Goal: Transaction & Acquisition: Book appointment/travel/reservation

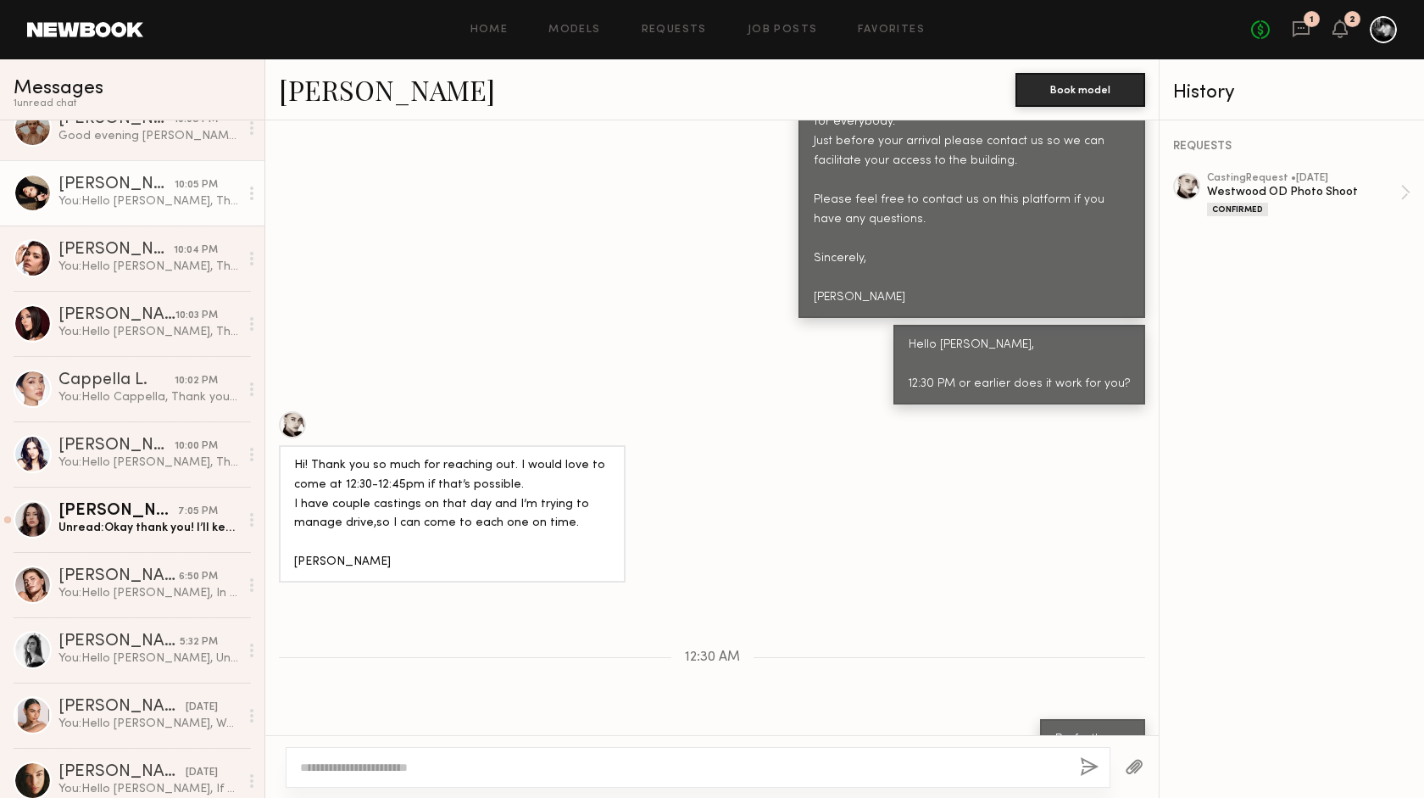
scroll to position [299, 0]
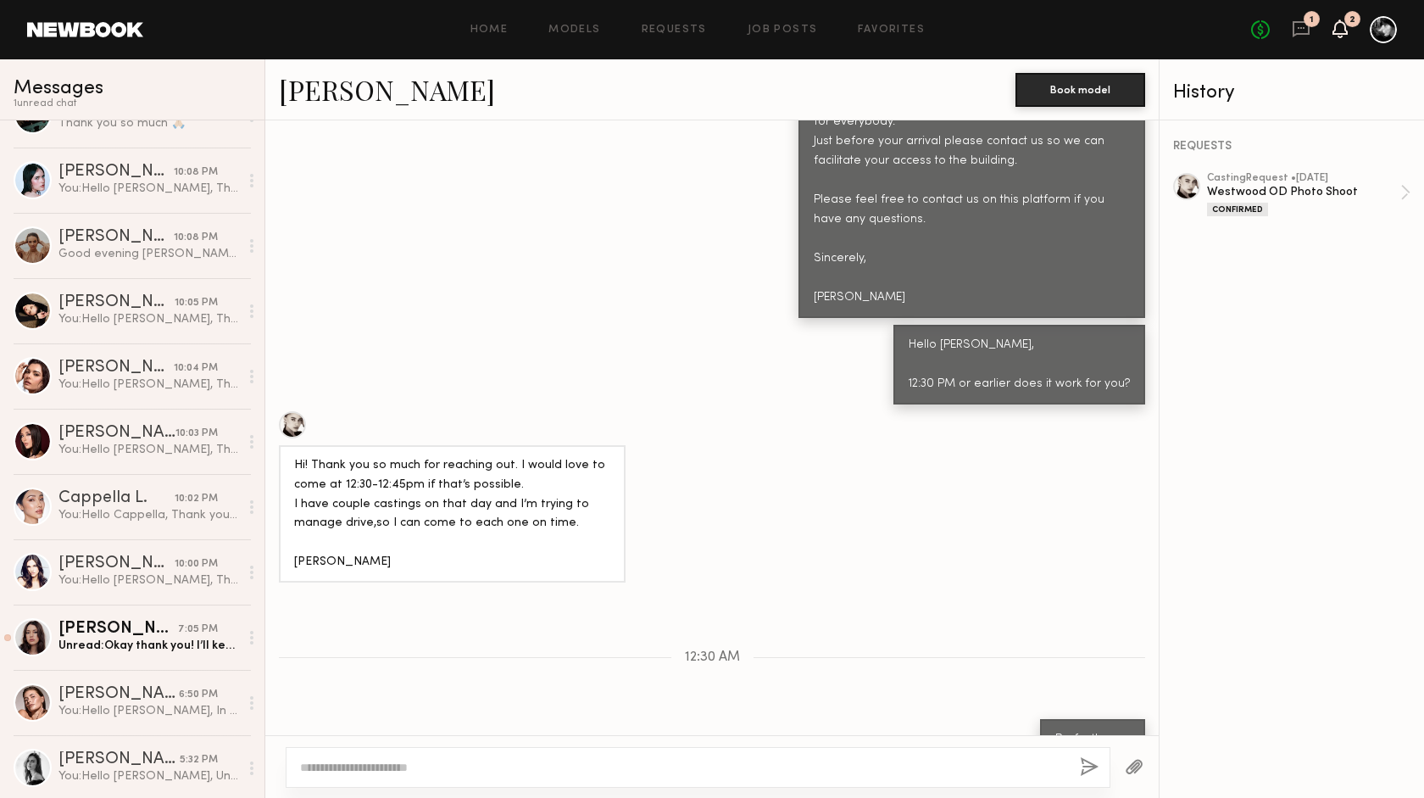
click at [1346, 29] on icon at bounding box center [1340, 28] width 14 height 12
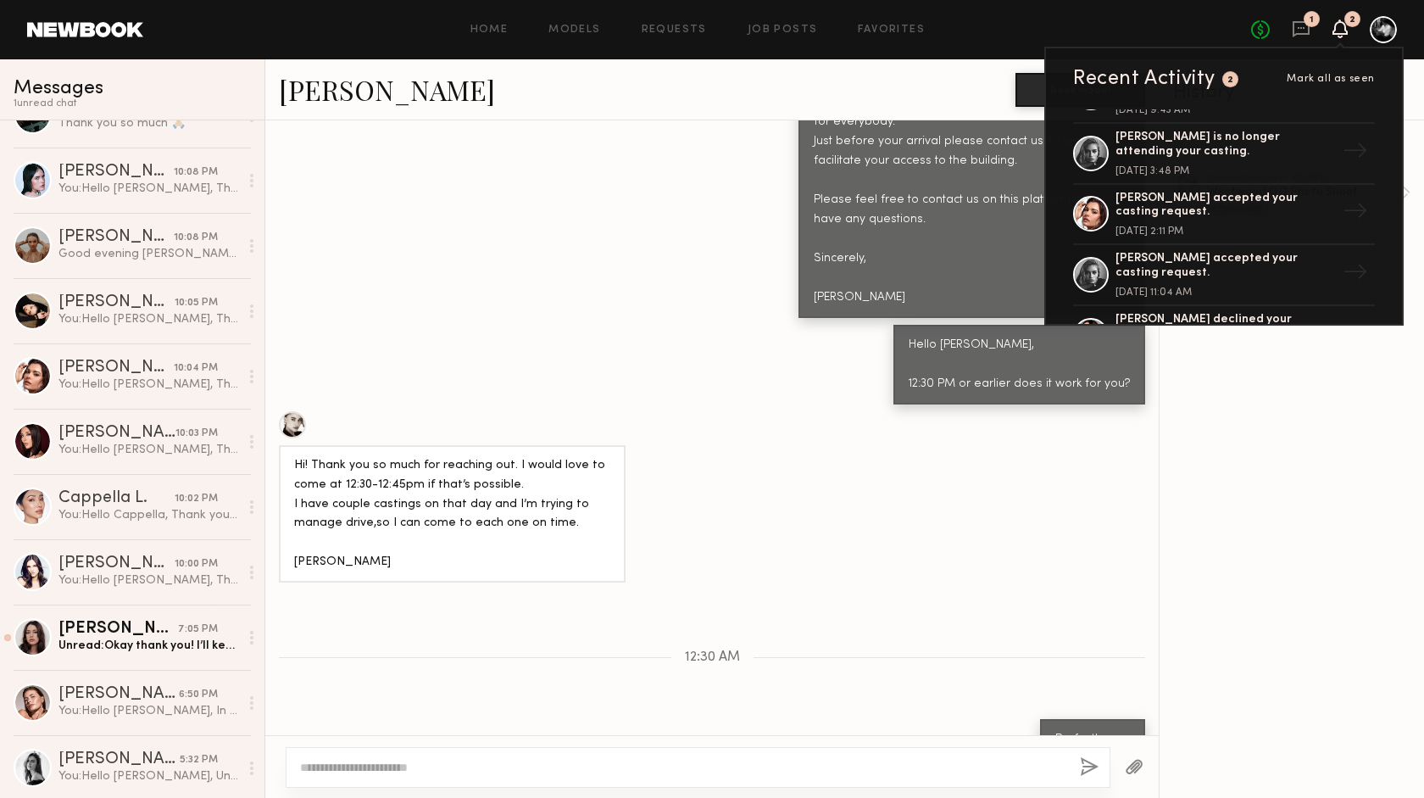
scroll to position [0, 0]
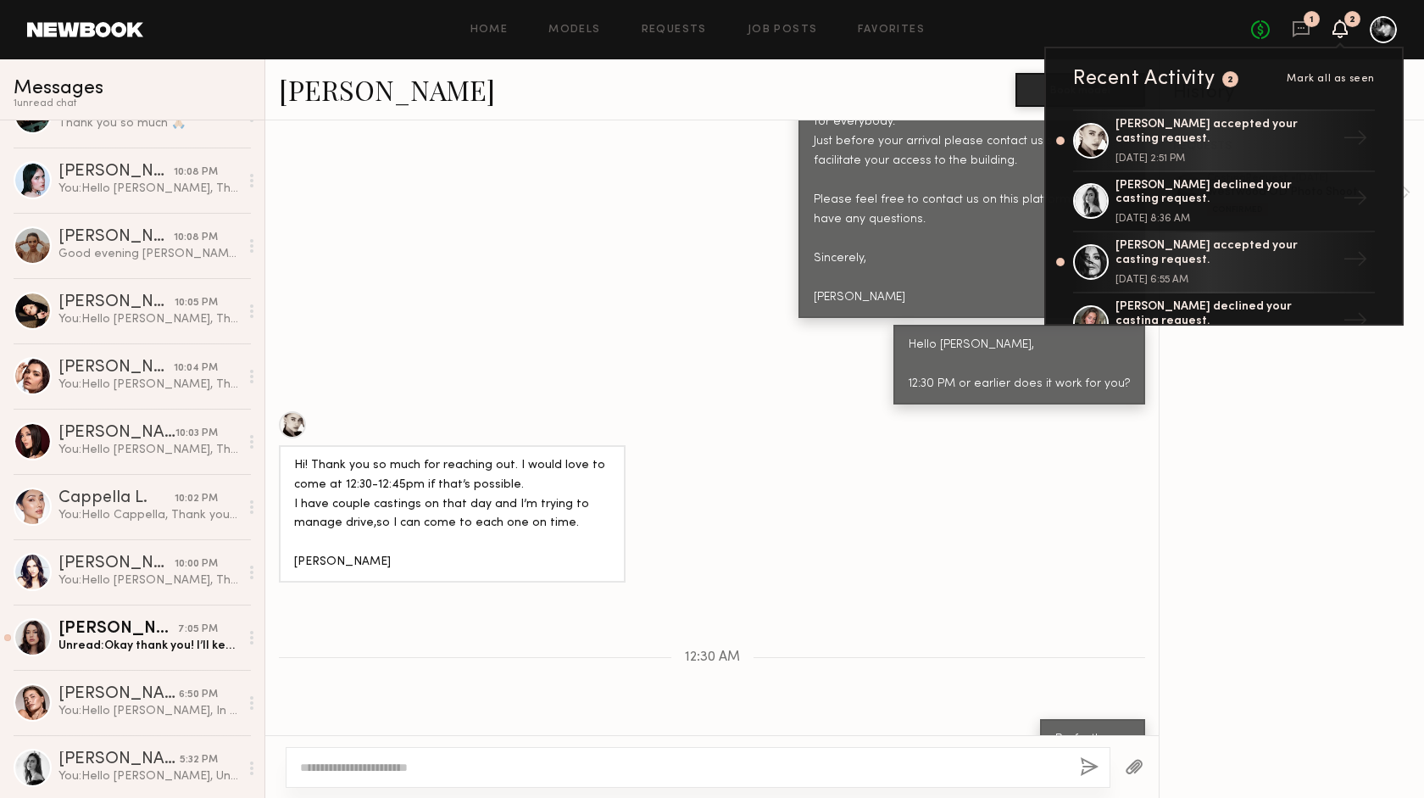
click at [504, 224] on div "Hello Elena, Thank you for showing your interest in our project. The casting se…" at bounding box center [711, 27] width 893 height 581
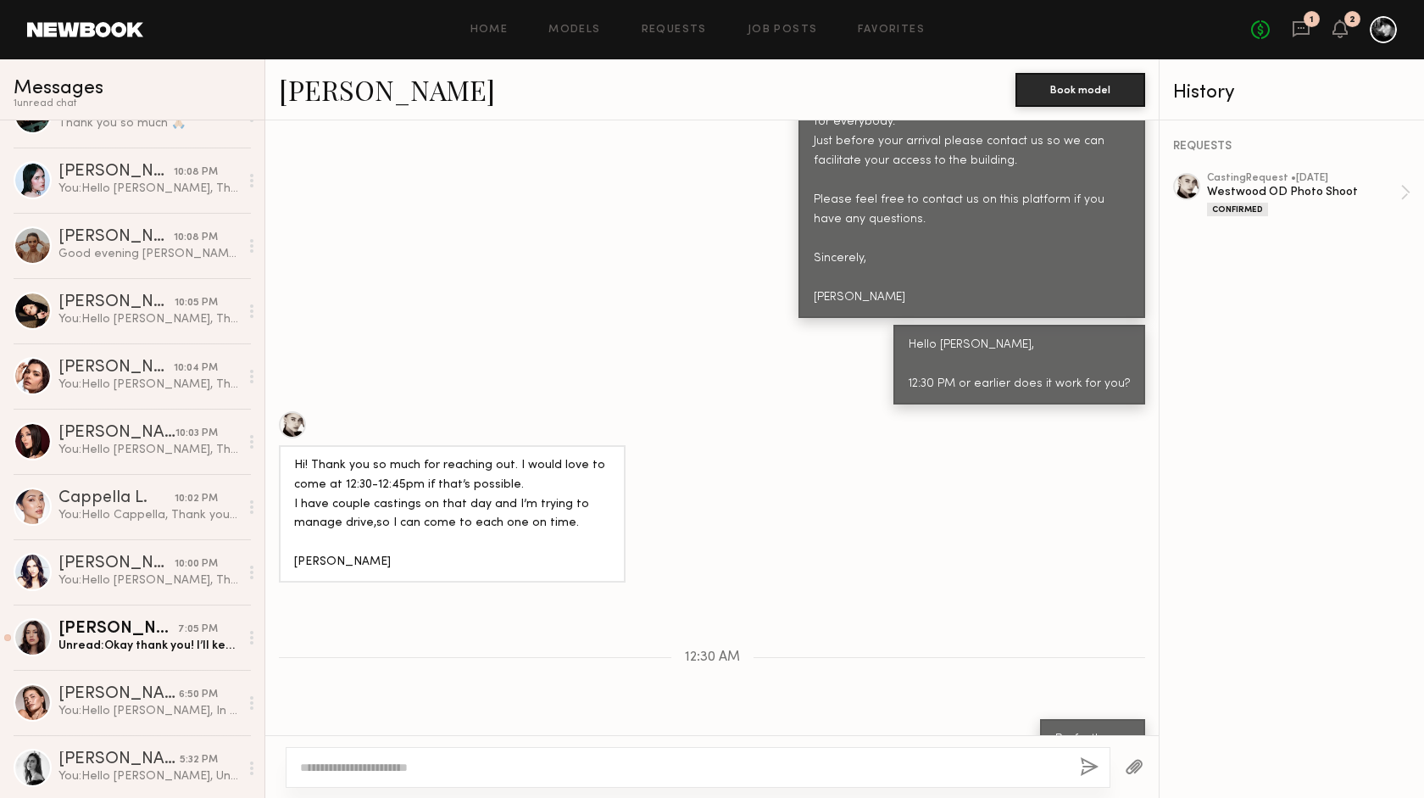
click at [1182, 187] on div at bounding box center [1186, 186] width 27 height 27
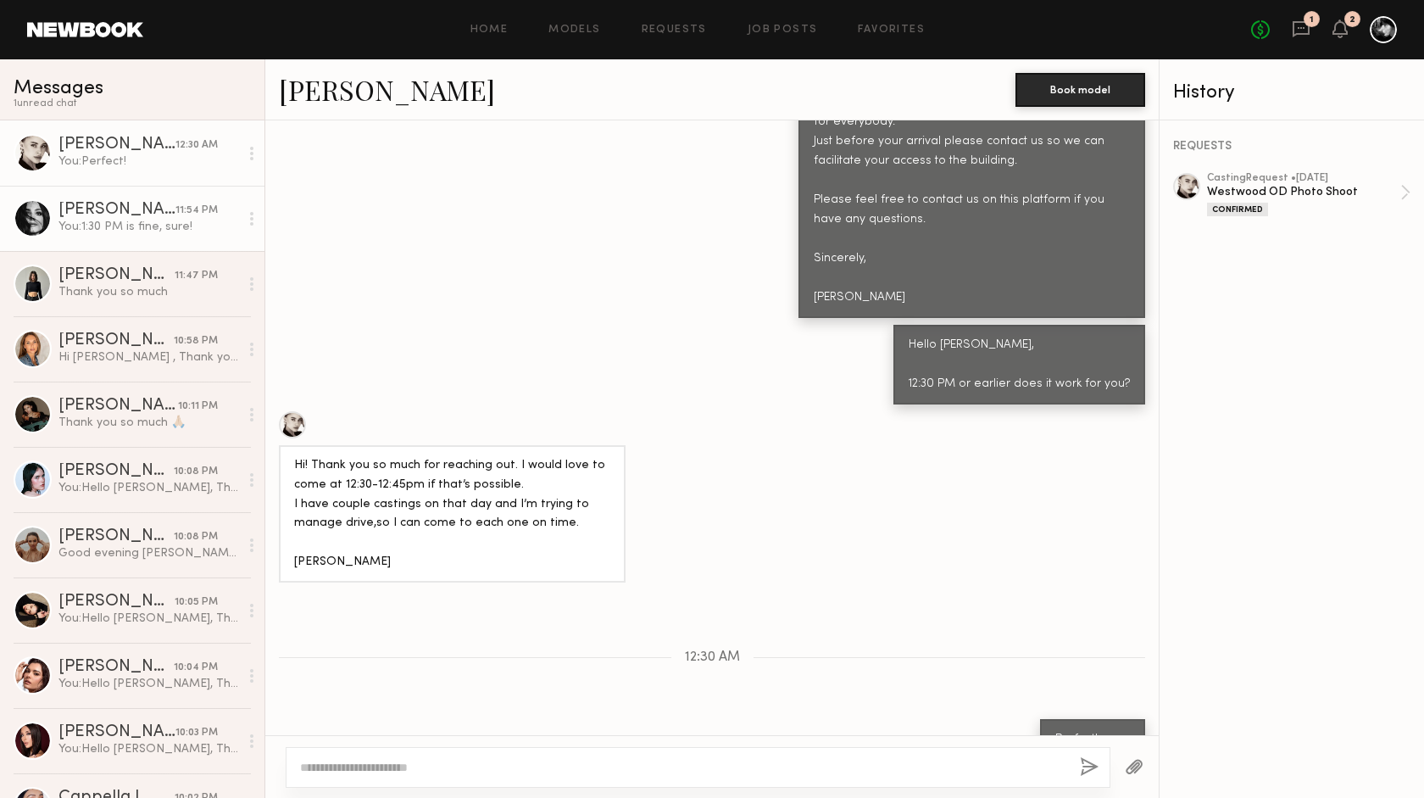
click at [148, 221] on div "You: 1:30 PM is fine, sure!" at bounding box center [148, 227] width 181 height 16
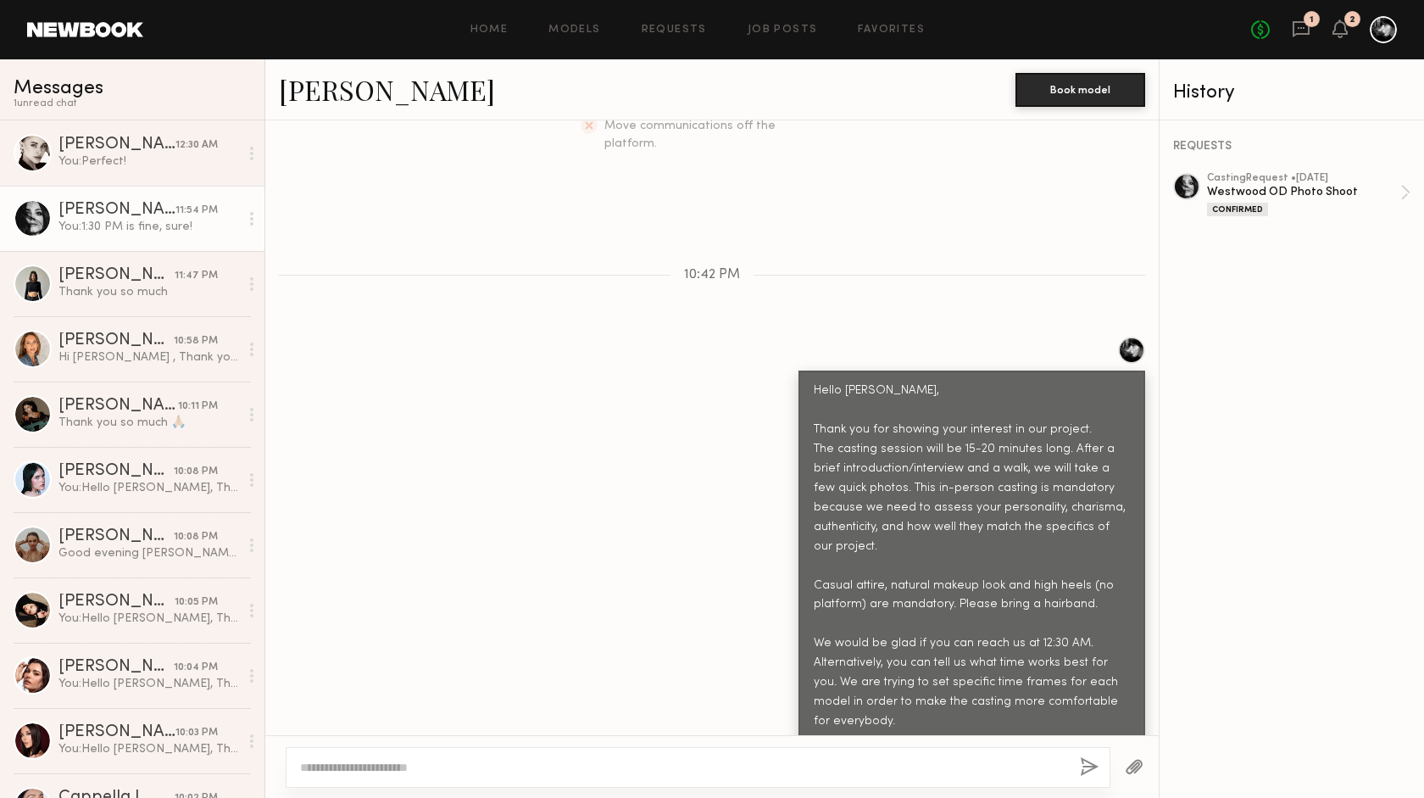
scroll to position [815, 0]
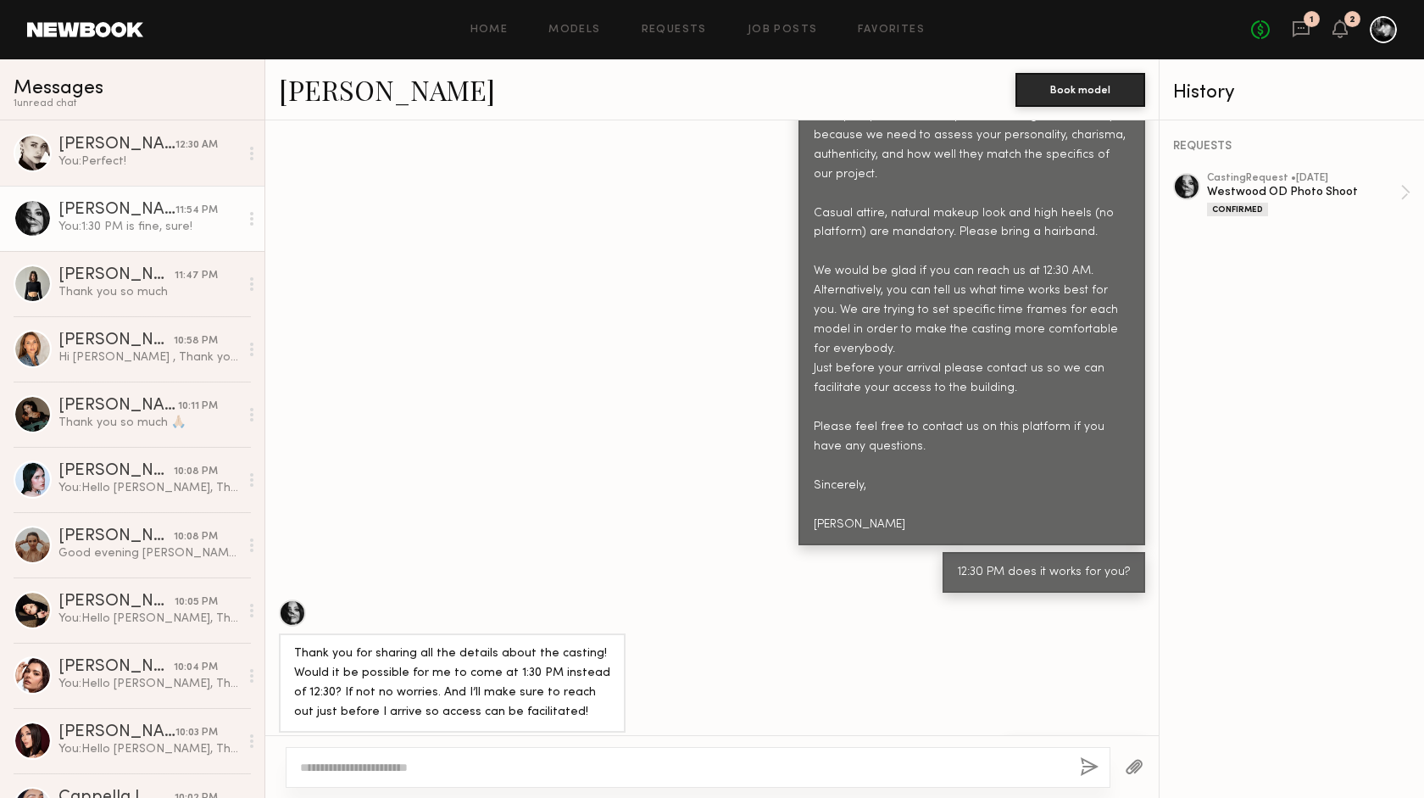
click at [1189, 181] on div at bounding box center [1186, 186] width 27 height 27
click at [196, 157] on div "You: Perfect!" at bounding box center [148, 161] width 181 height 16
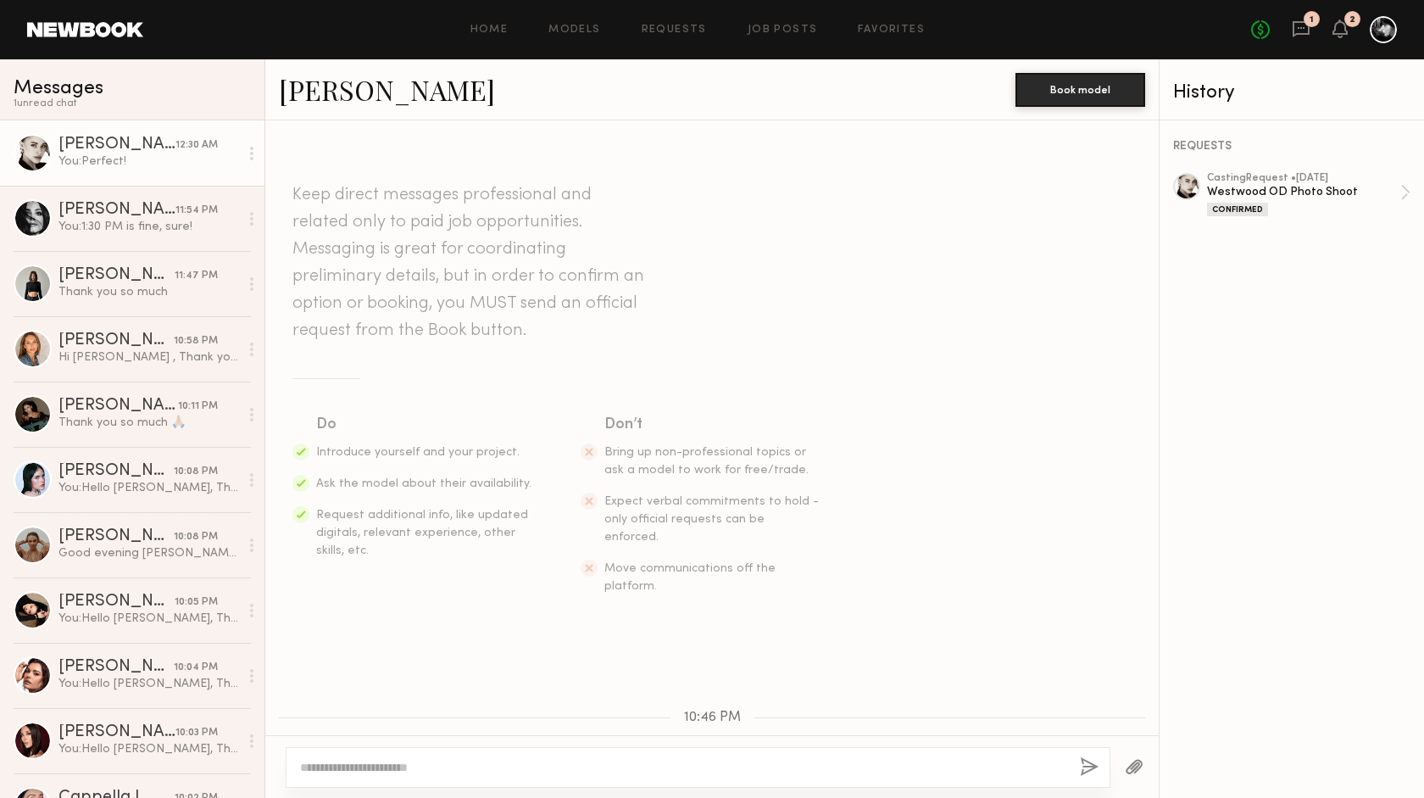
scroll to position [1042, 0]
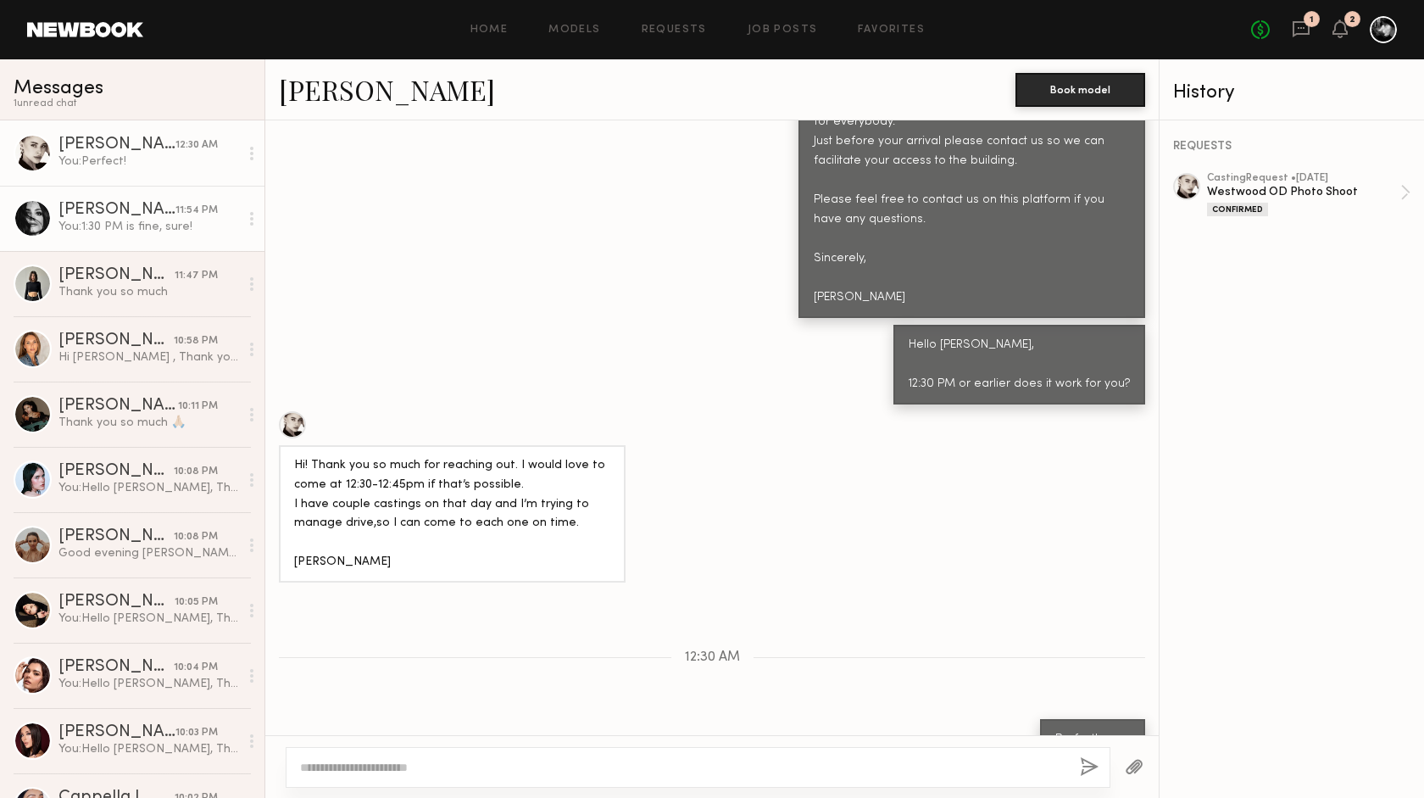
click at [191, 203] on div "11:54 PM" at bounding box center [196, 211] width 42 height 16
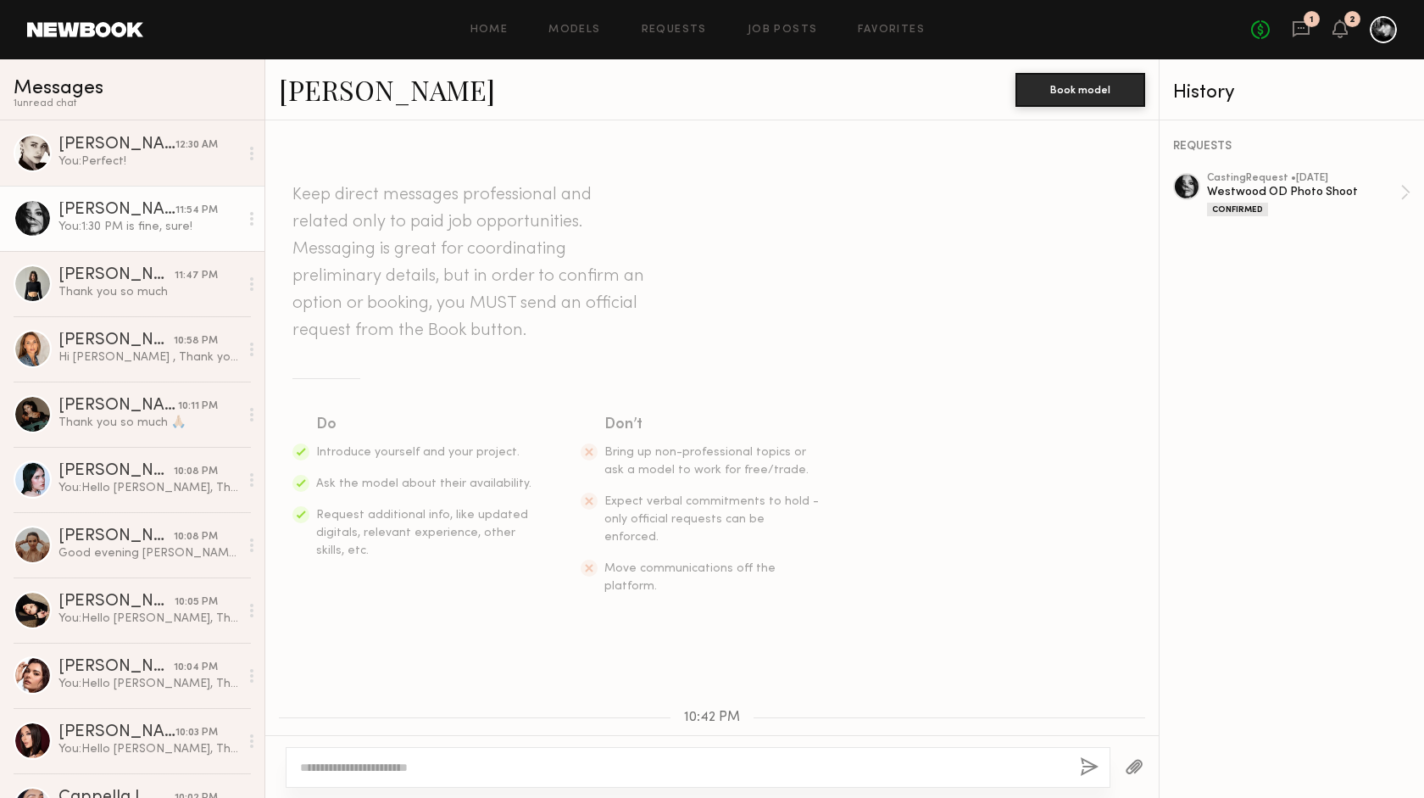
scroll to position [815, 0]
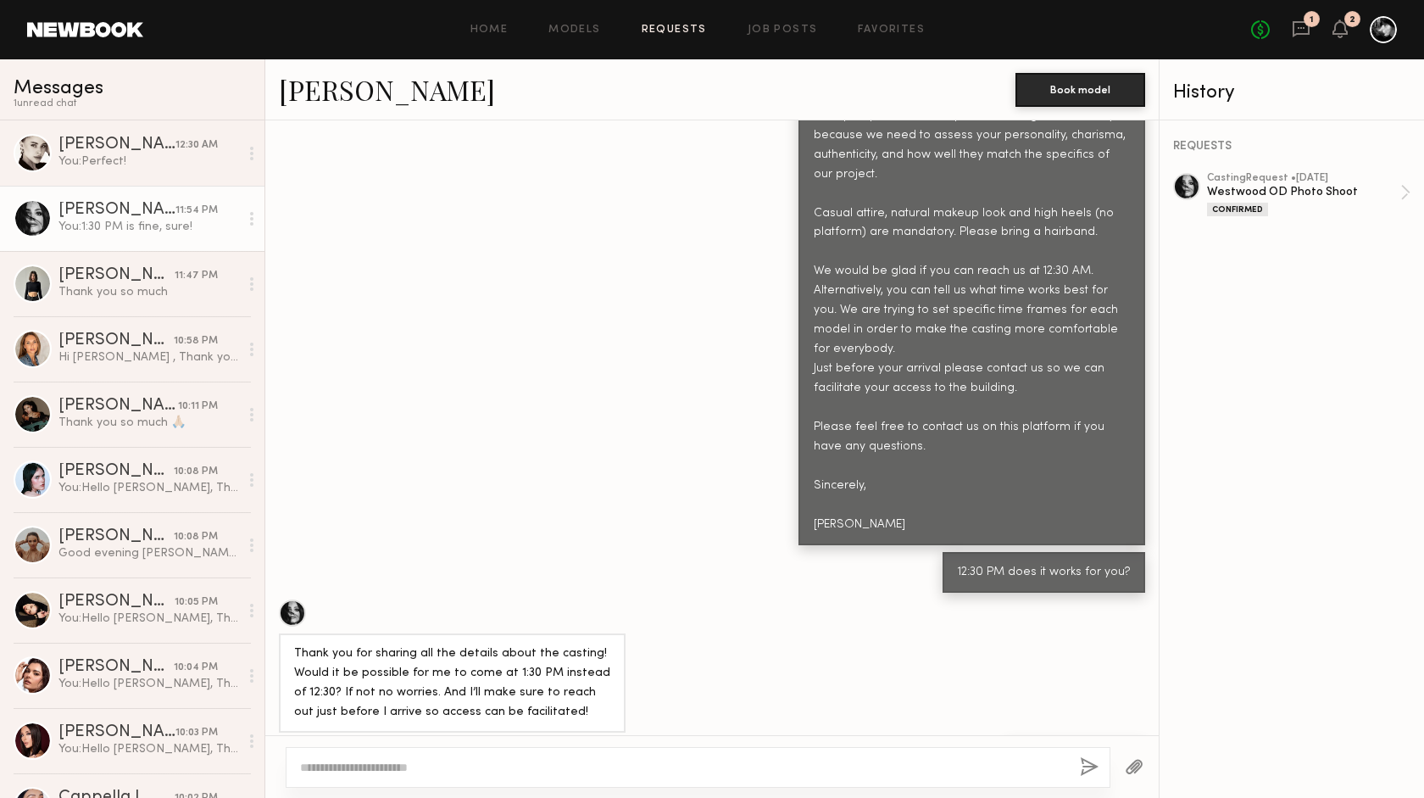
click at [687, 29] on link "Requests" at bounding box center [674, 30] width 65 height 11
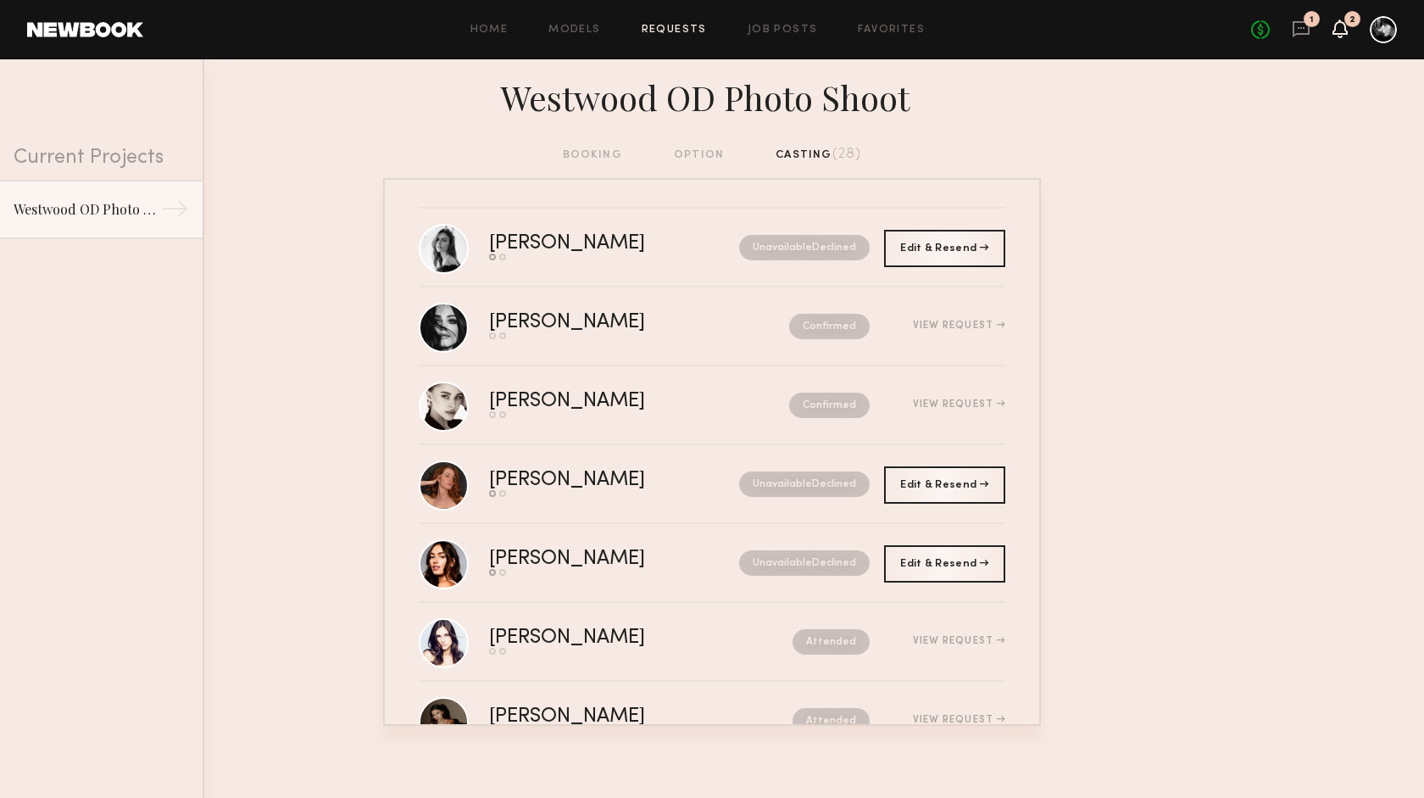
click at [1346, 30] on icon at bounding box center [1340, 28] width 14 height 12
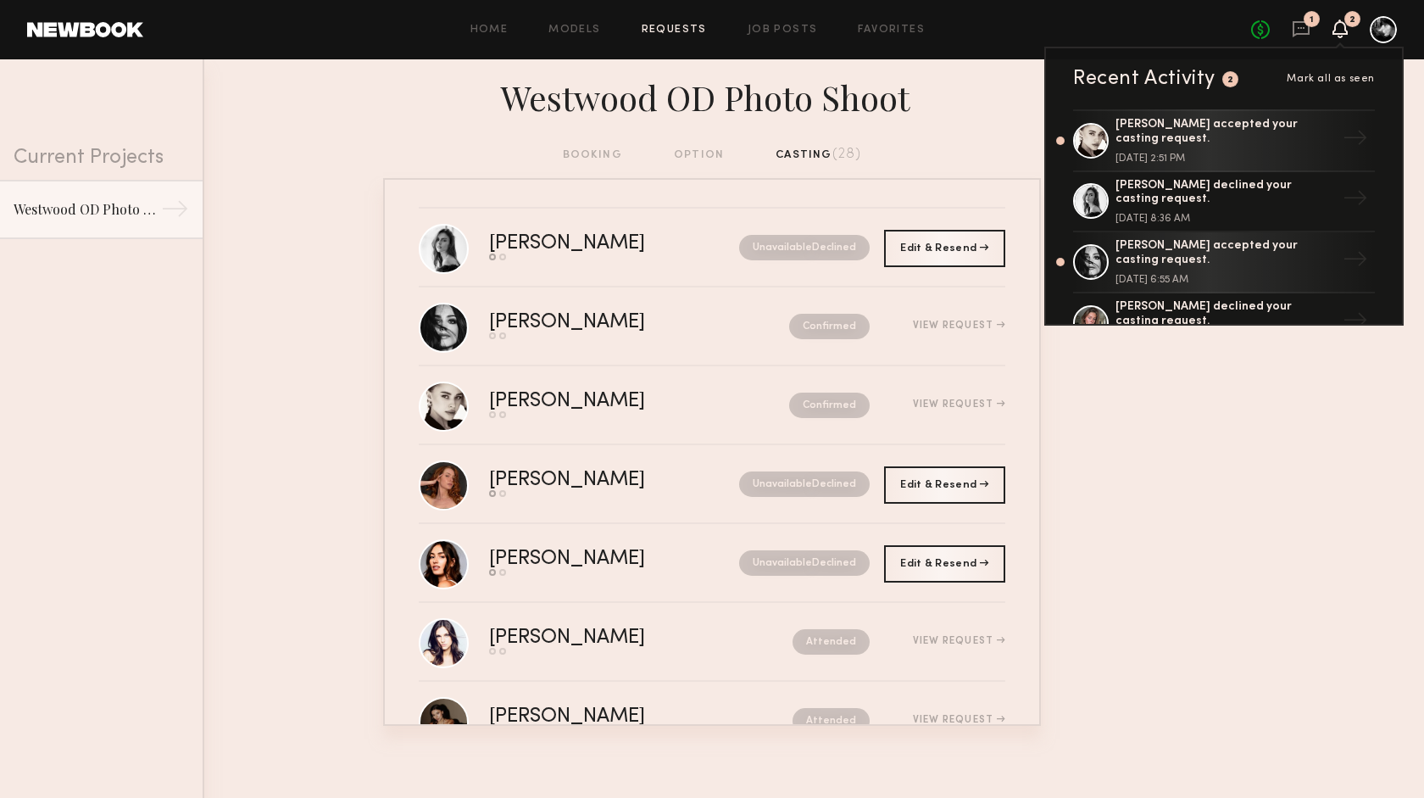
click at [1180, 623] on nb-requests-list-container "Leah M. Send request Model response Unavailable Declined Edit & Resend Resend J…" at bounding box center [712, 452] width 1424 height 548
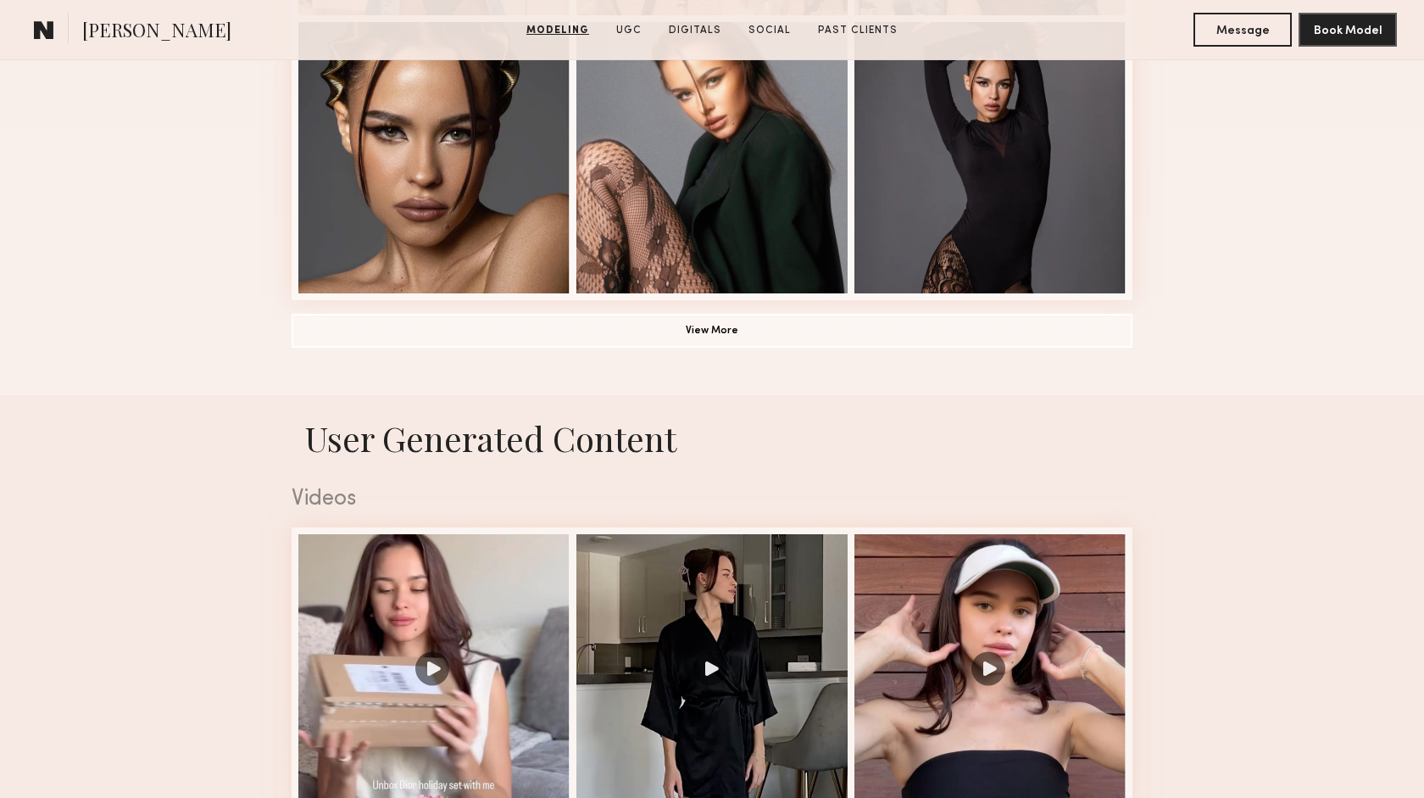
scroll to position [1317, 0]
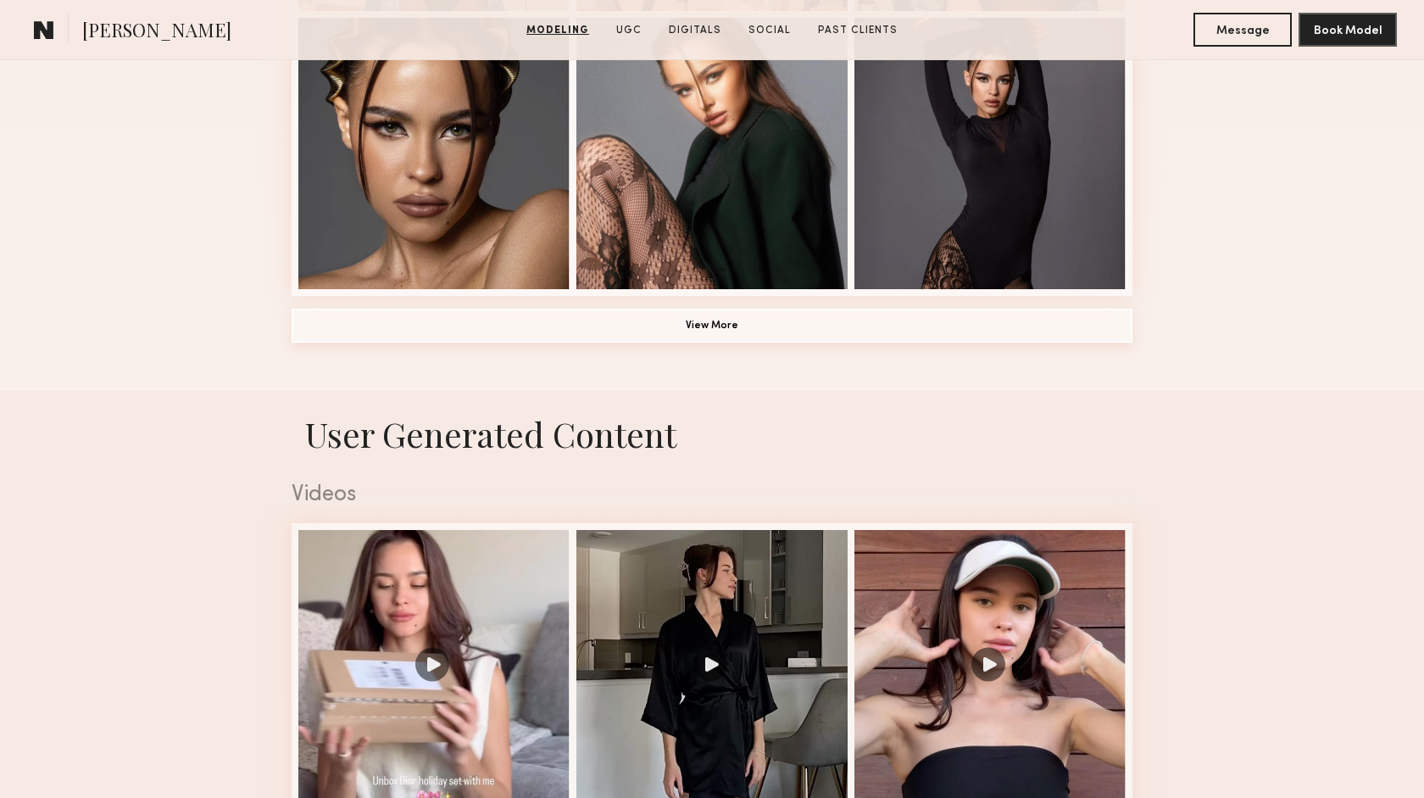
click at [700, 317] on button "View More" at bounding box center [712, 326] width 841 height 34
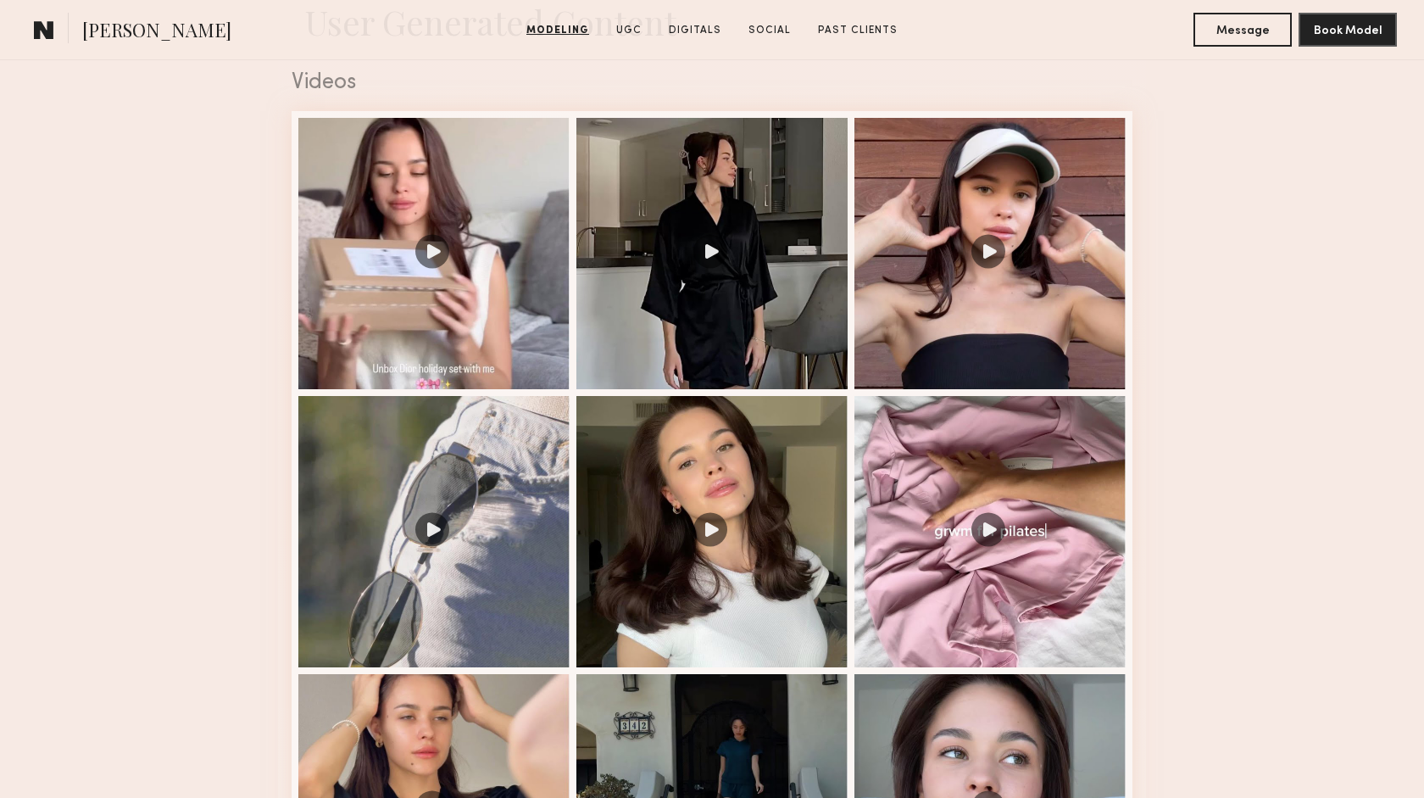
scroll to position [2816, 0]
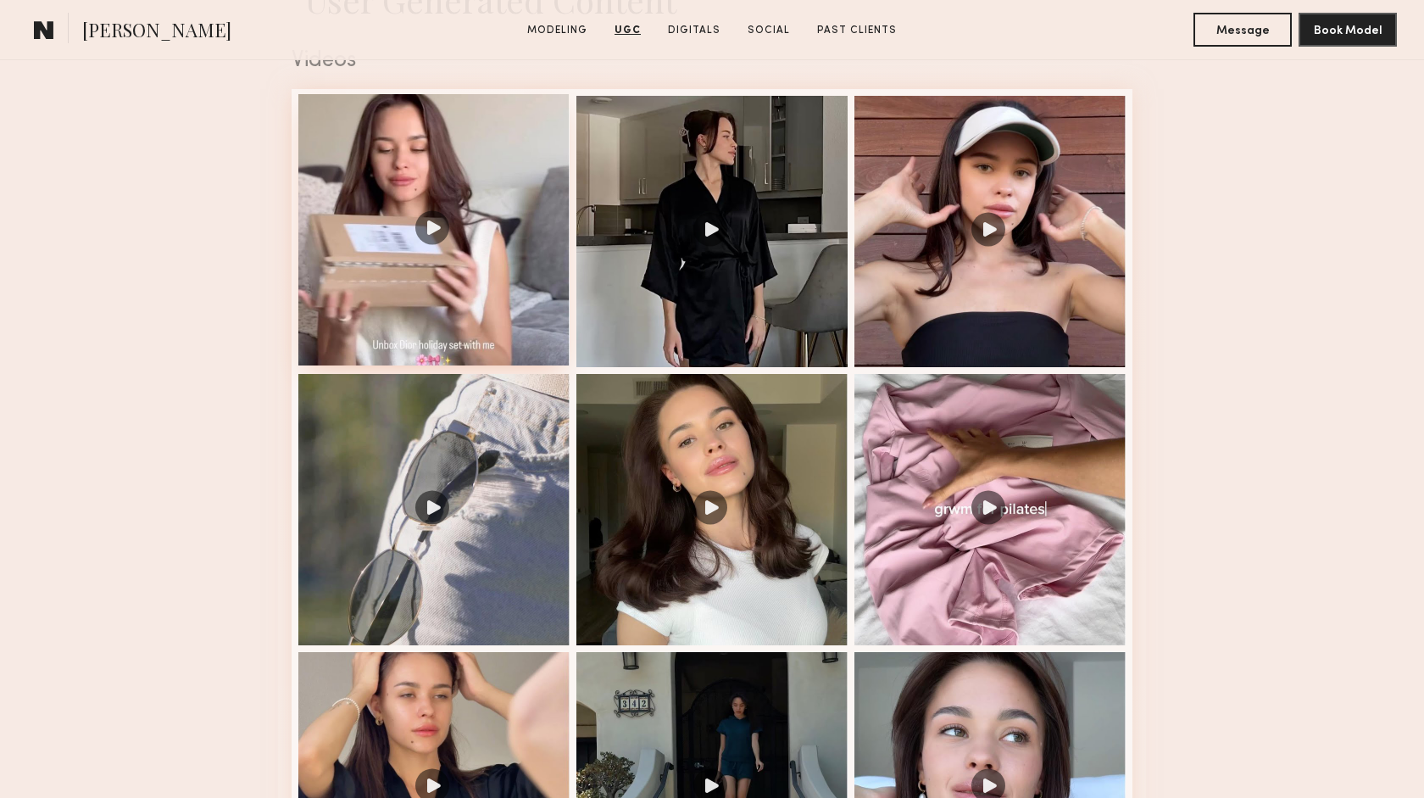
click at [430, 231] on div at bounding box center [433, 229] width 271 height 271
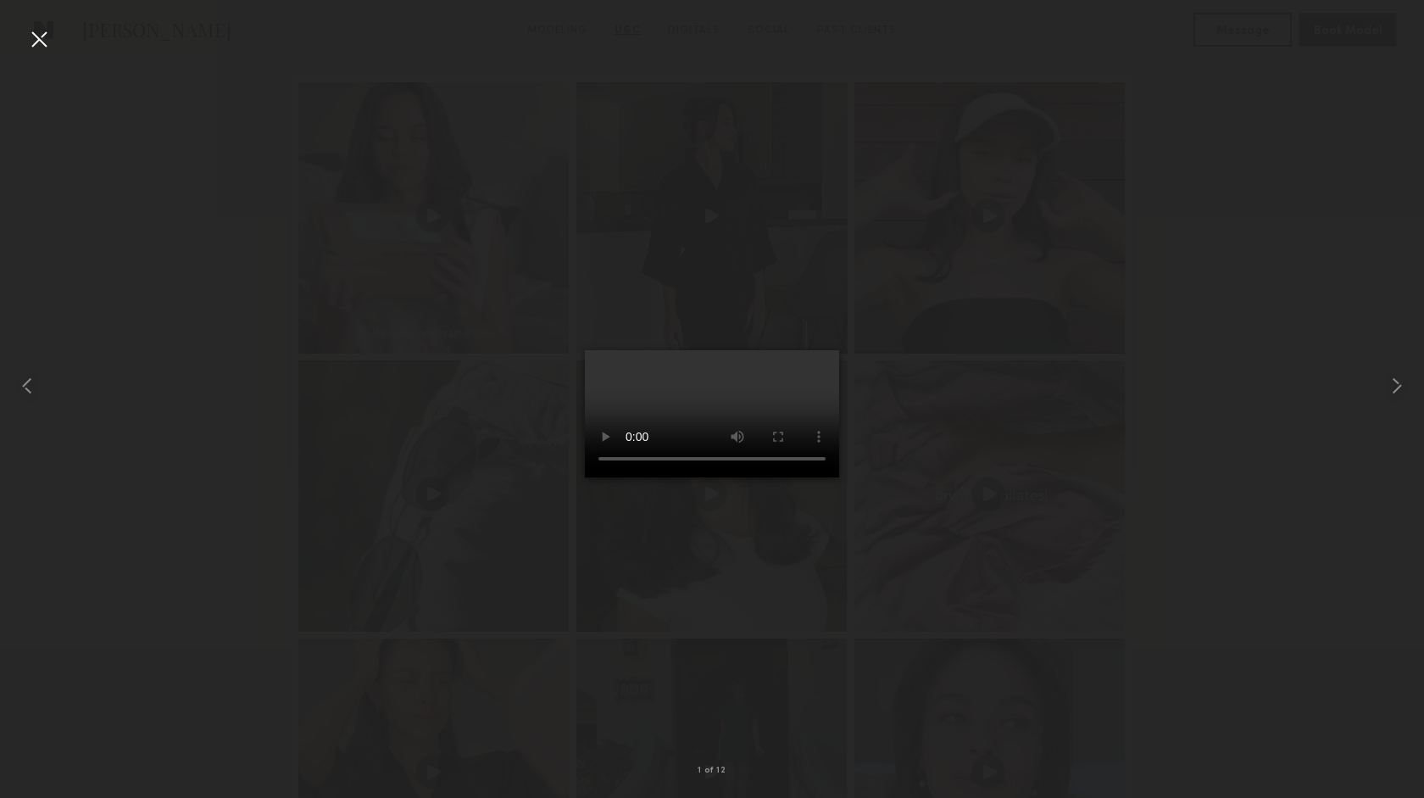
scroll to position [2831, 0]
click at [32, 42] on div at bounding box center [38, 38] width 27 height 27
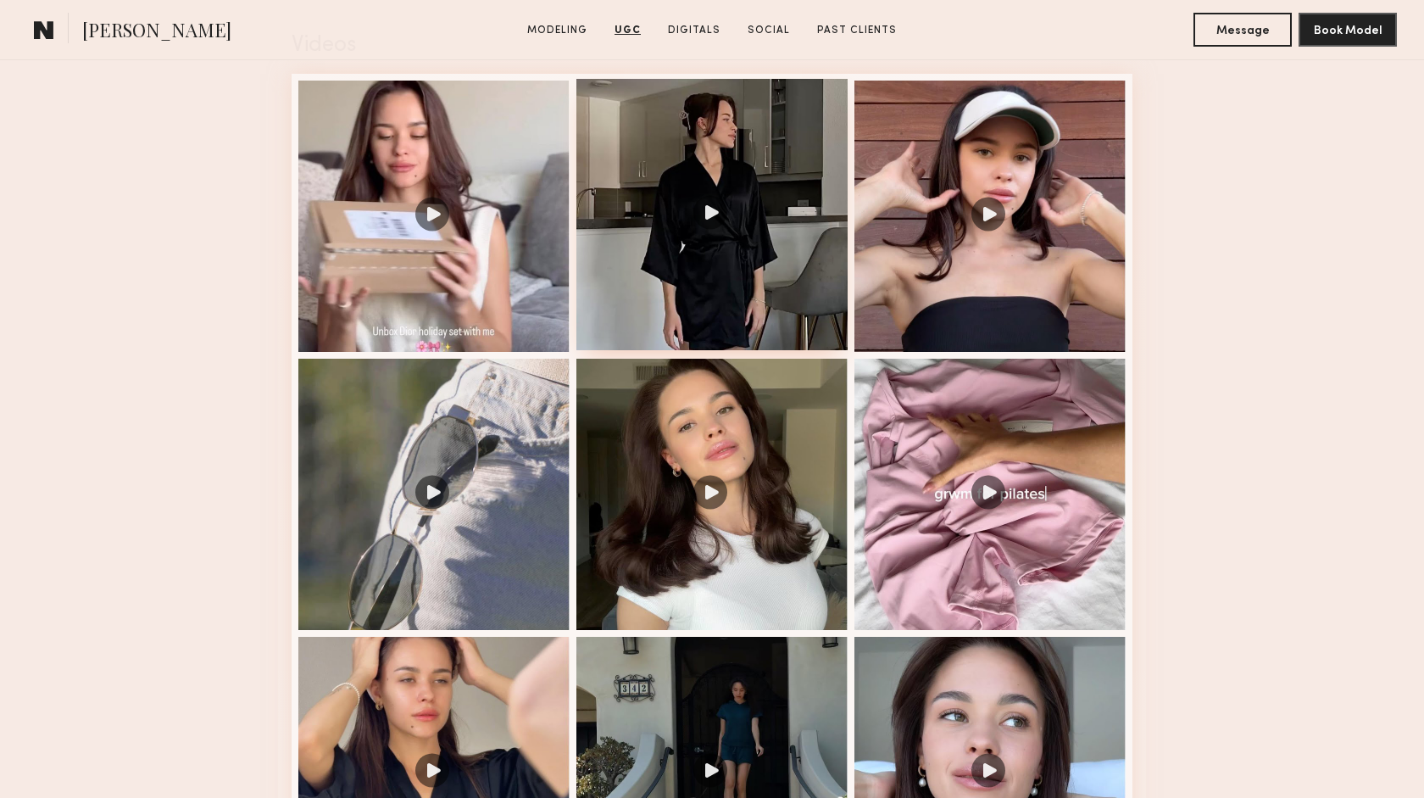
click at [705, 211] on div at bounding box center [711, 214] width 271 height 271
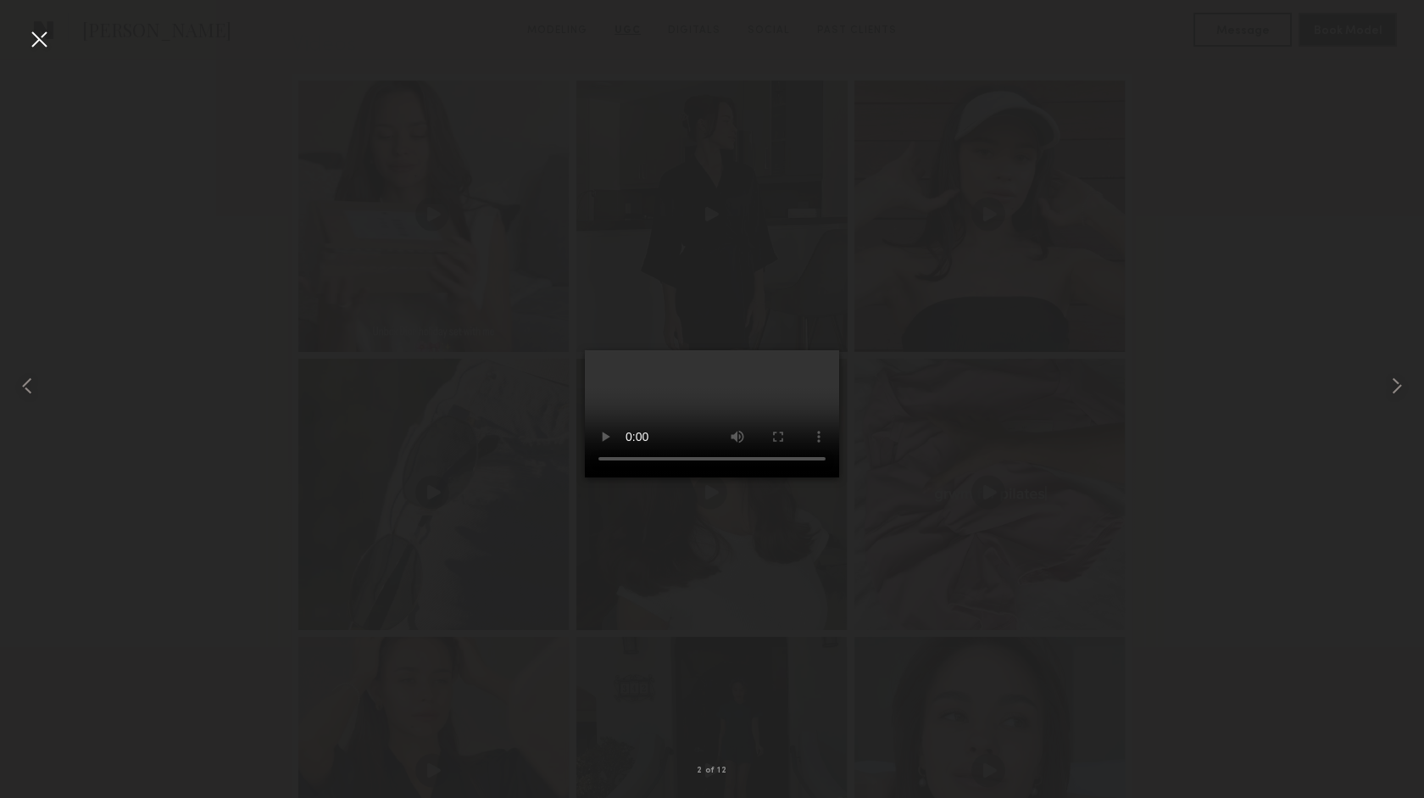
click at [39, 37] on div at bounding box center [38, 38] width 27 height 27
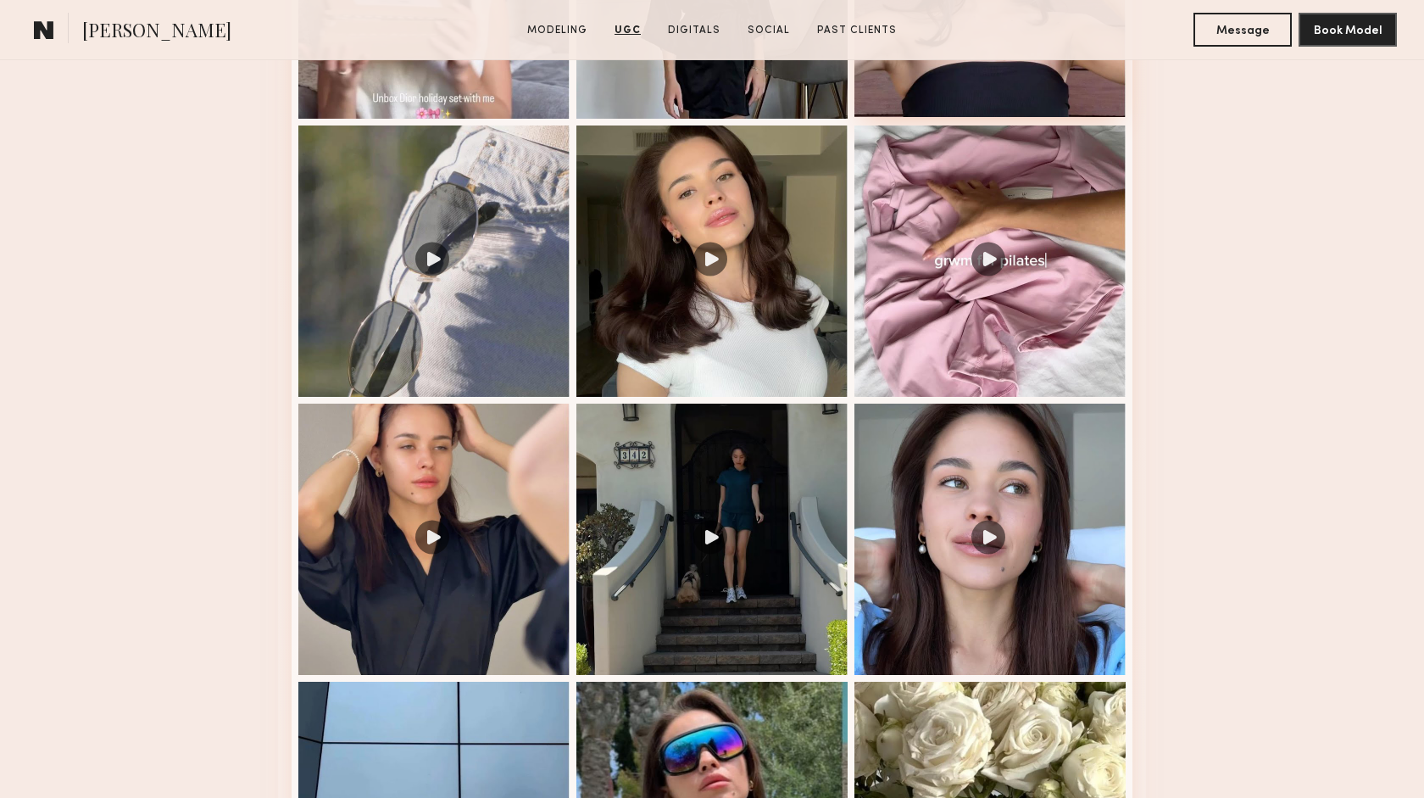
scroll to position [3065, 0]
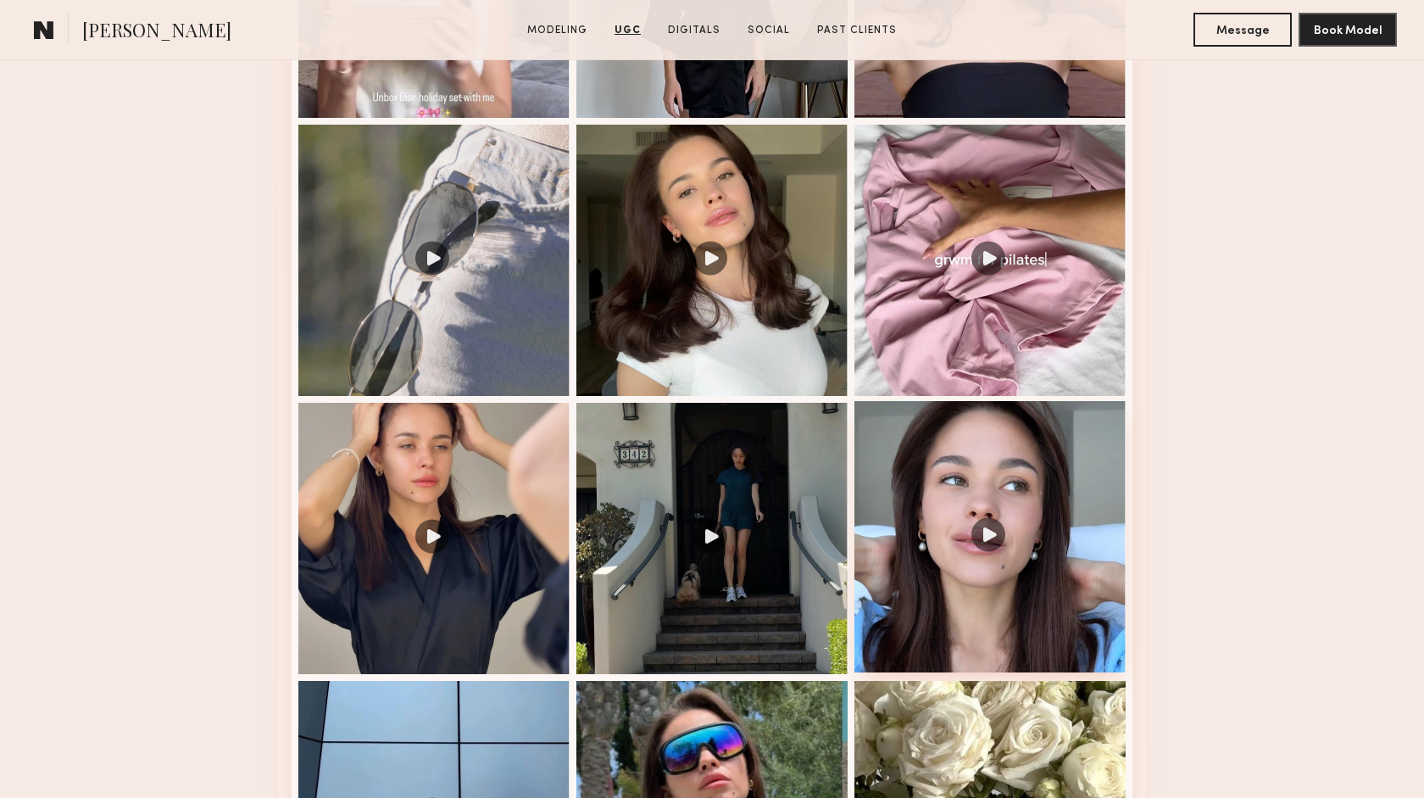
click at [988, 527] on div at bounding box center [989, 536] width 271 height 271
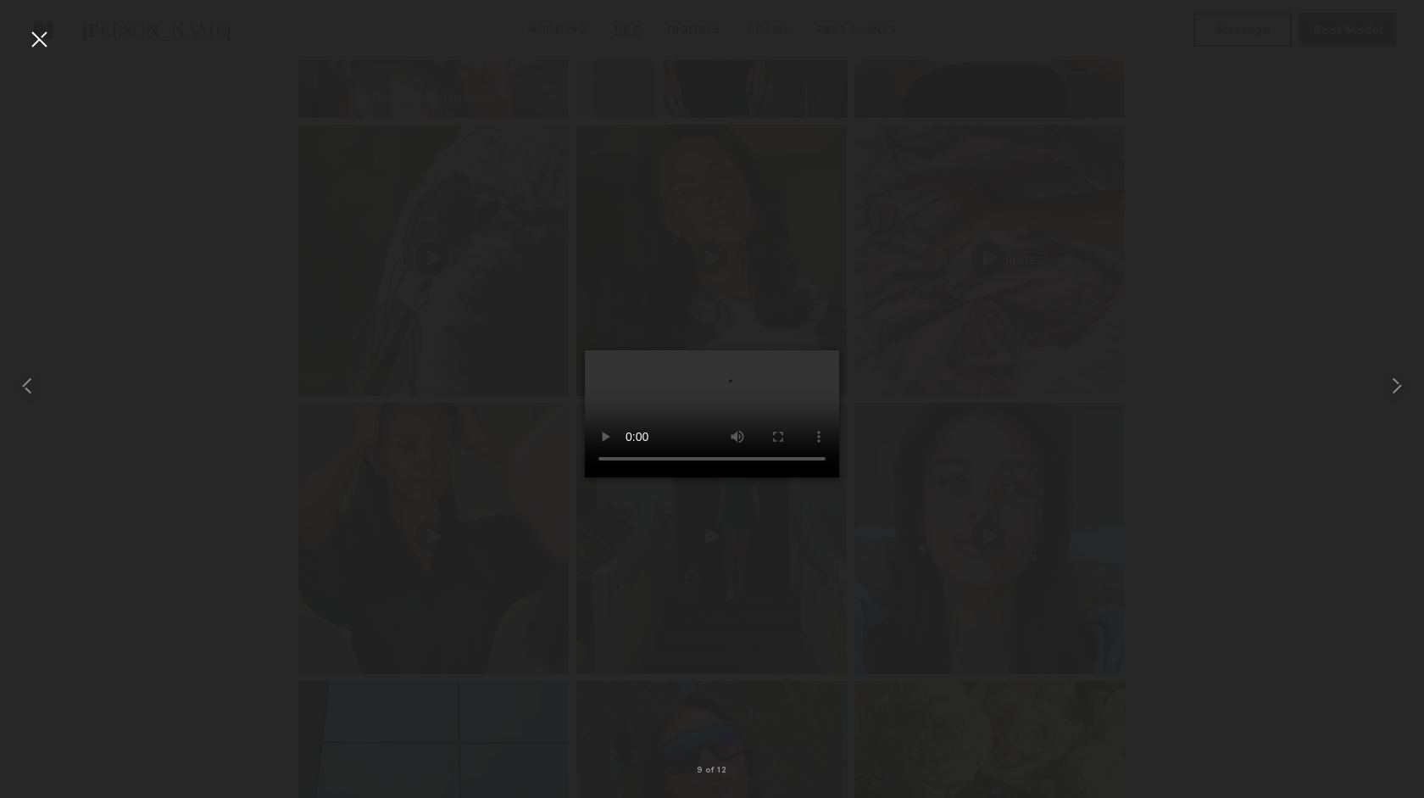
click at [39, 30] on div at bounding box center [38, 38] width 27 height 27
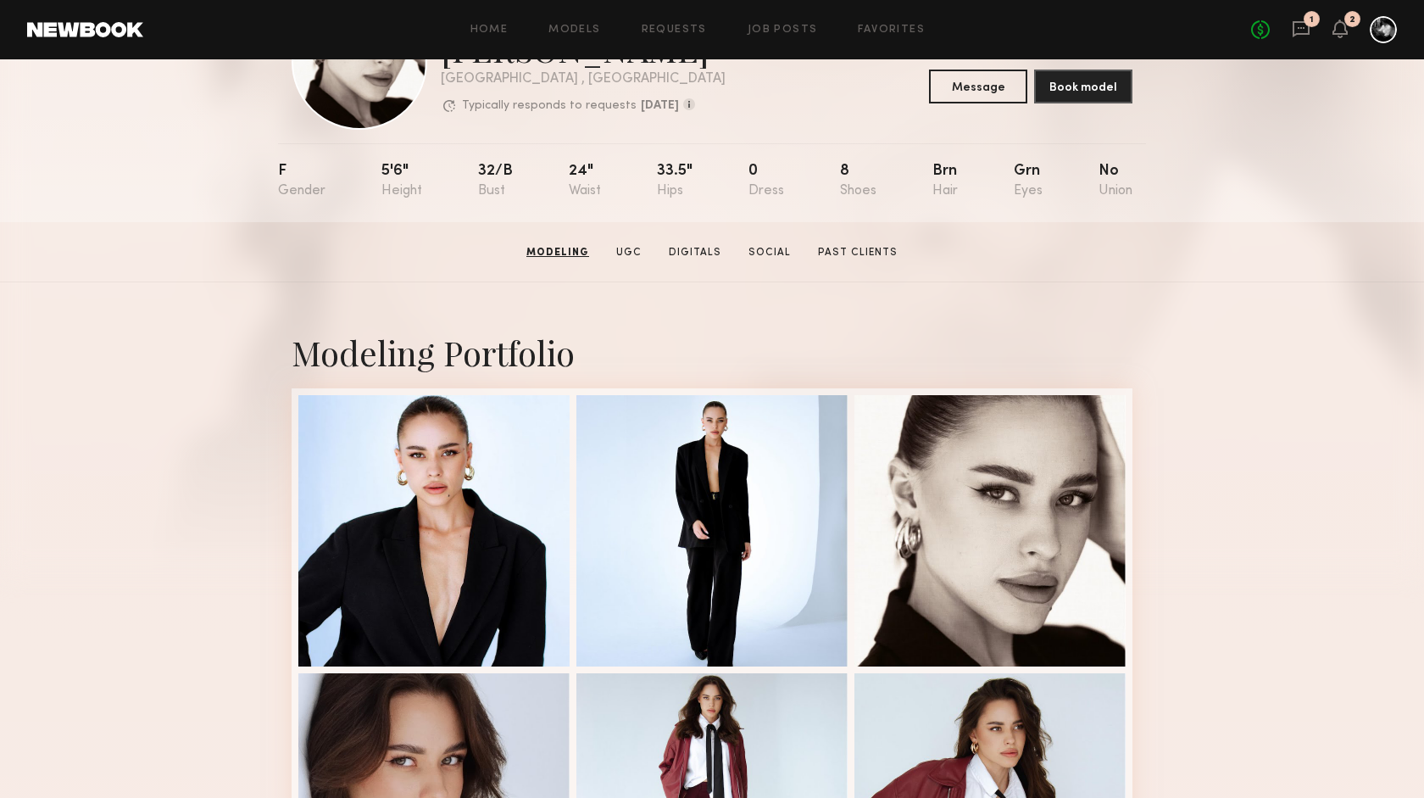
scroll to position [0, 0]
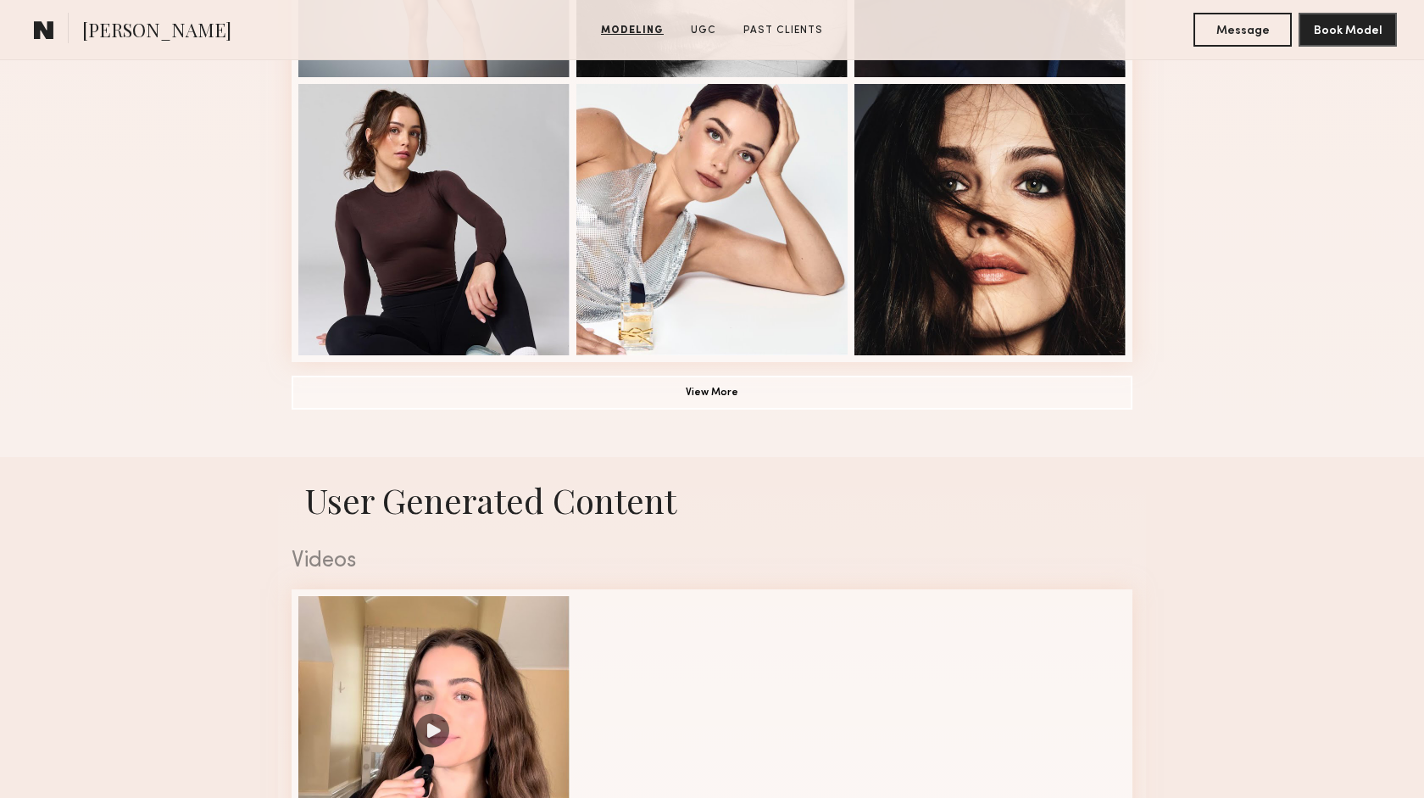
scroll to position [1268, 0]
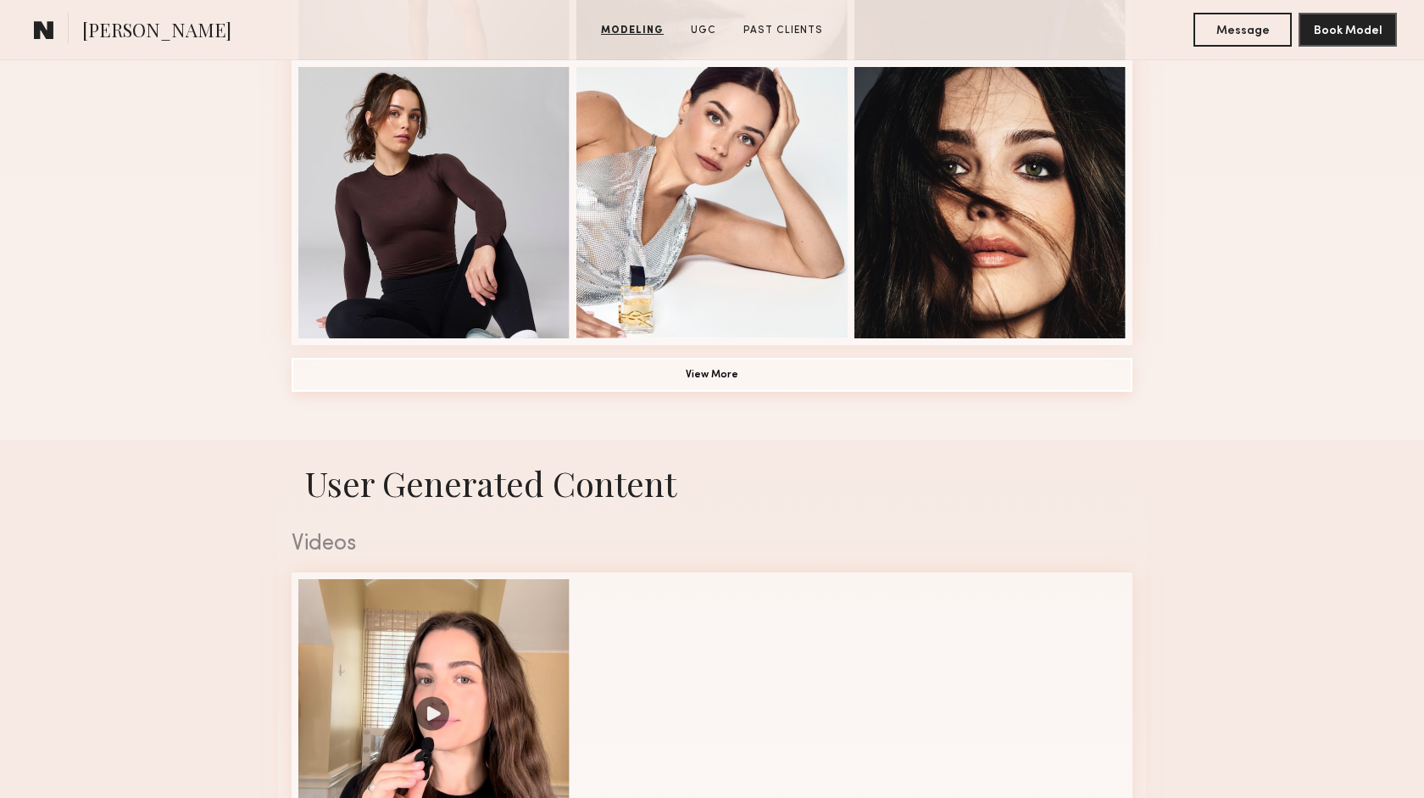
click at [704, 386] on button "View More" at bounding box center [712, 375] width 841 height 34
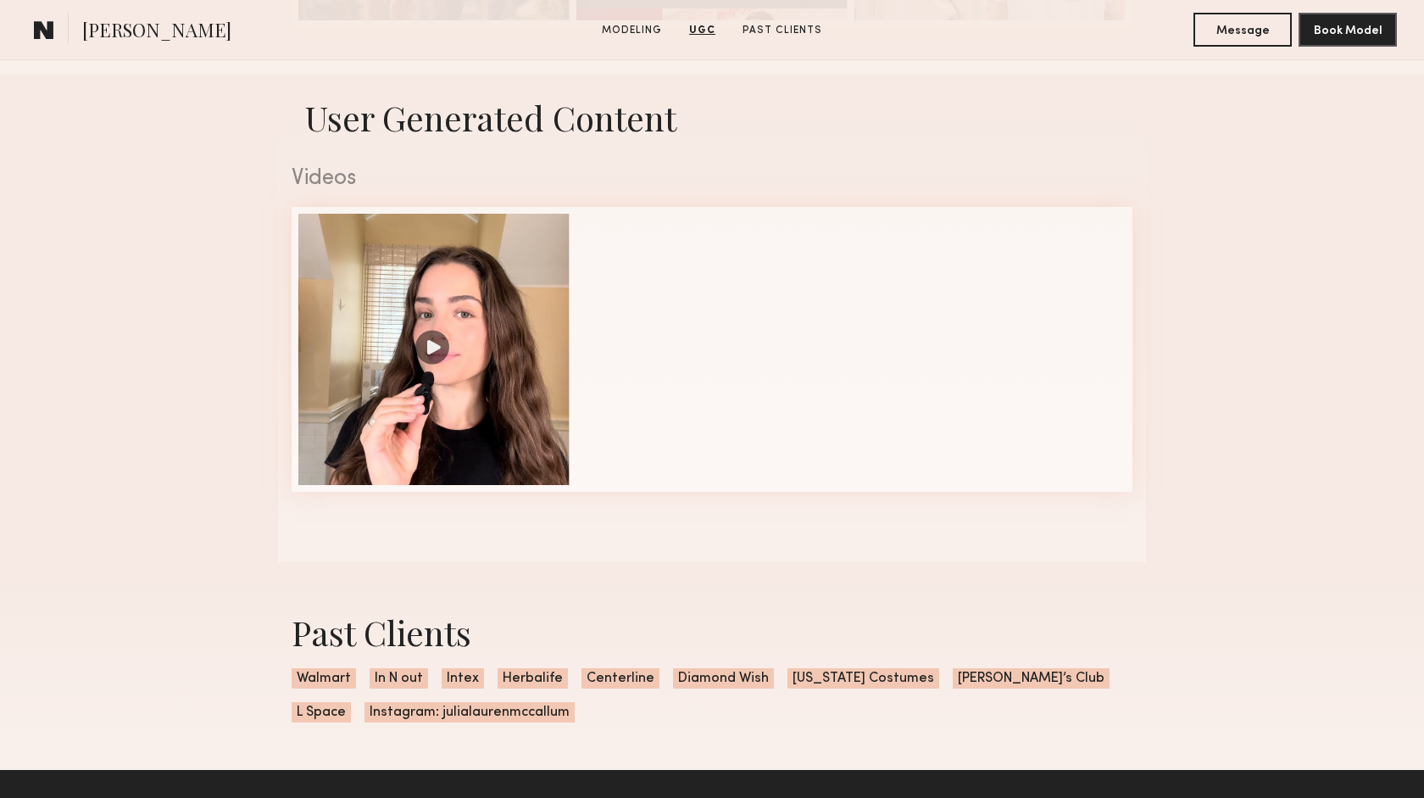
scroll to position [2702, 0]
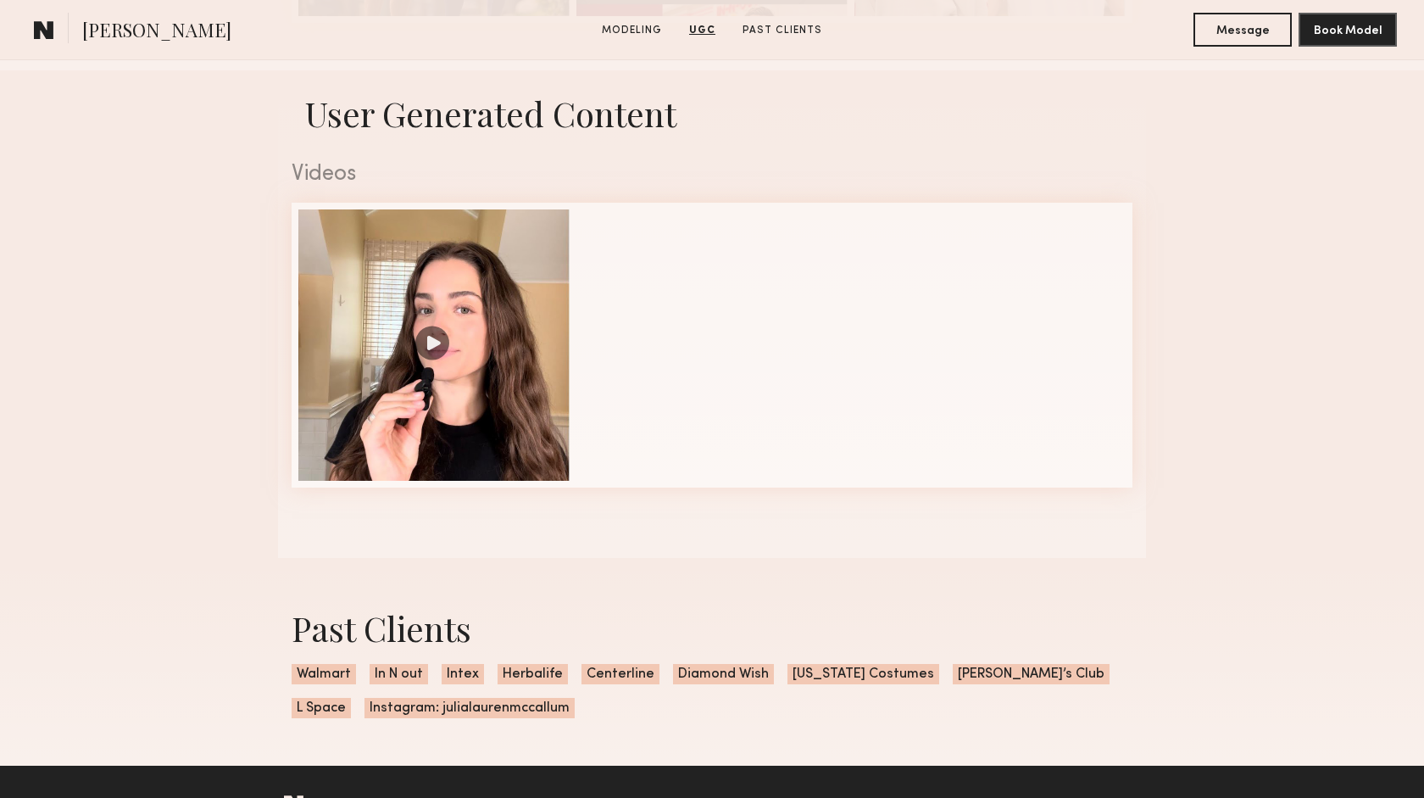
click at [526, 681] on span "Herbalife" at bounding box center [533, 674] width 70 height 20
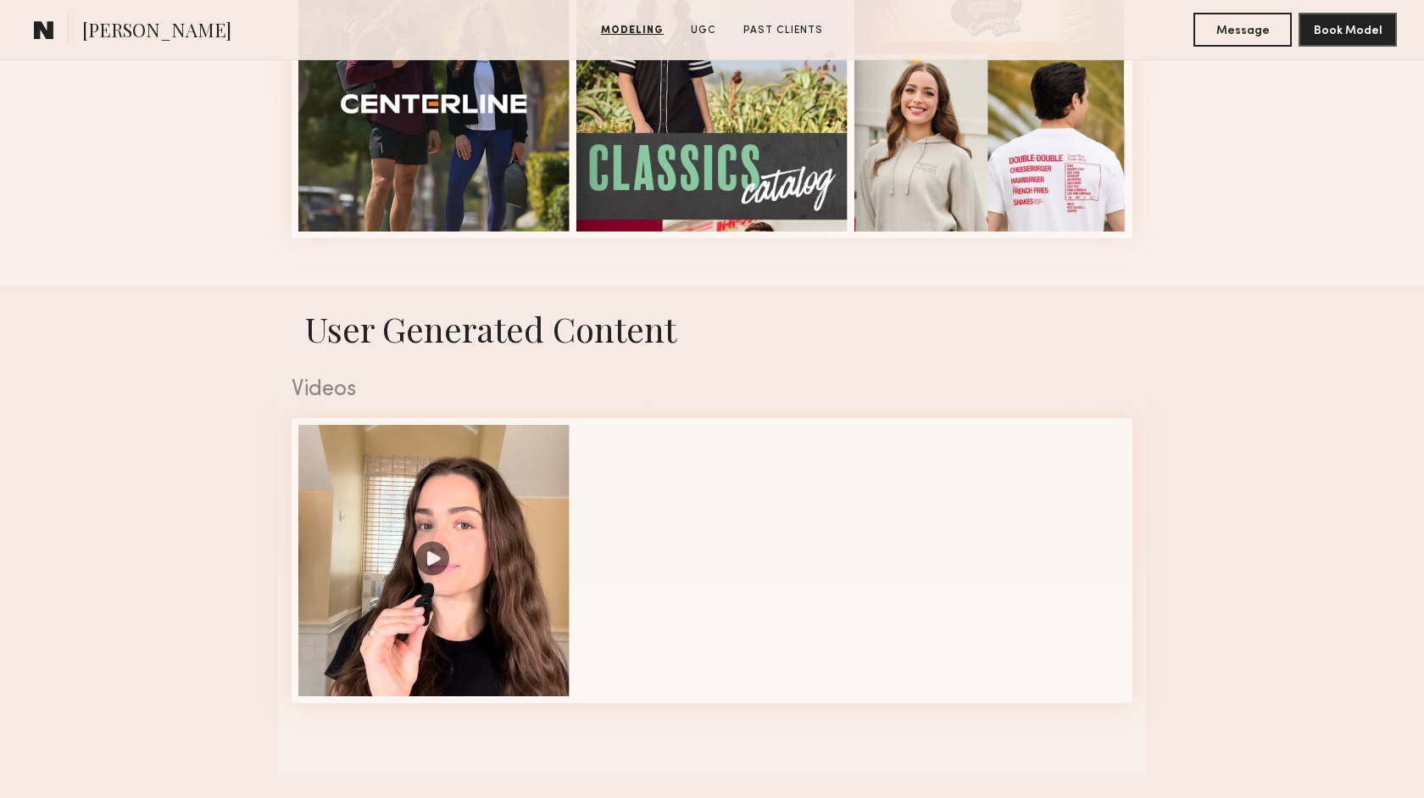
scroll to position [2751, 0]
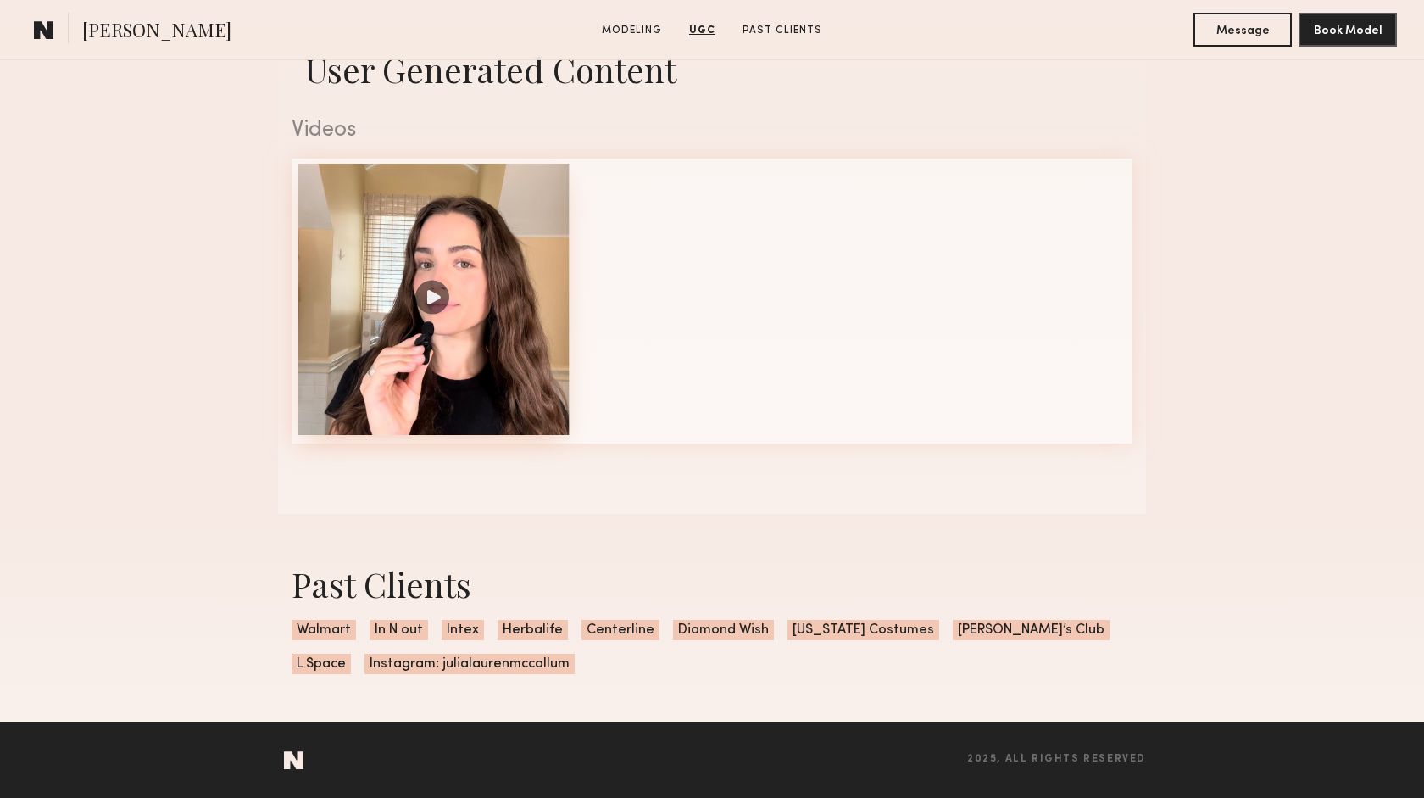
click at [437, 296] on div at bounding box center [433, 299] width 271 height 271
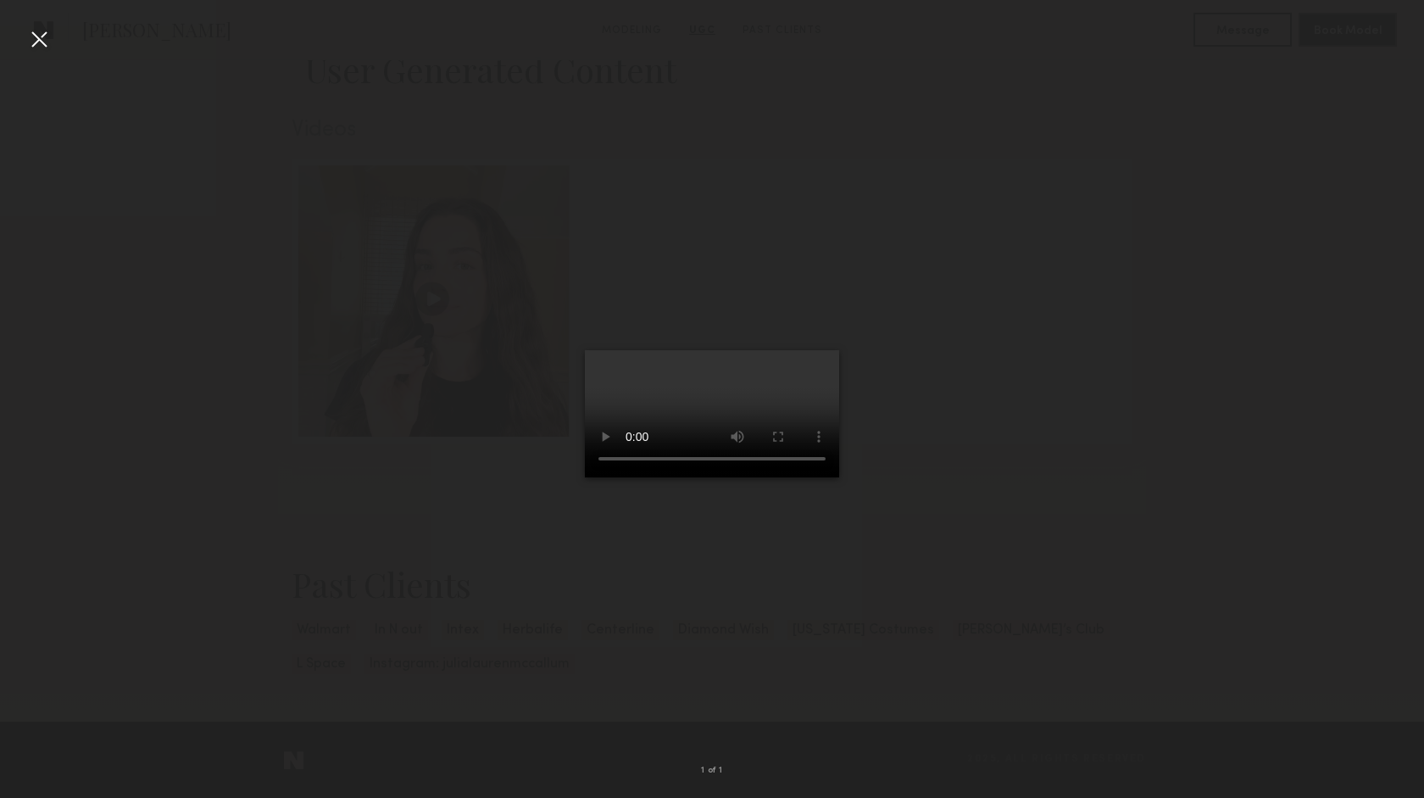
click at [40, 36] on div at bounding box center [38, 38] width 27 height 27
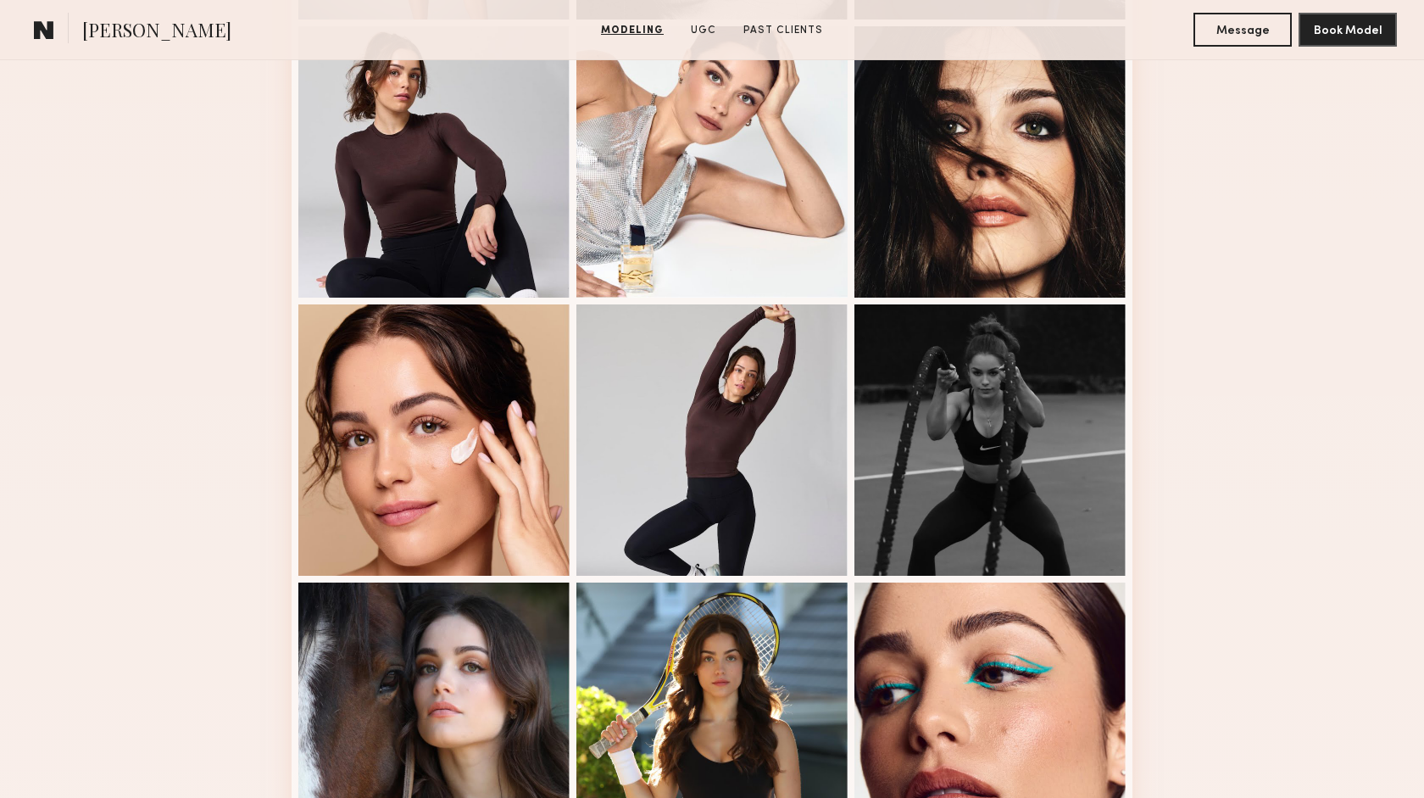
scroll to position [1308, 0]
click at [1000, 429] on div at bounding box center [989, 438] width 271 height 271
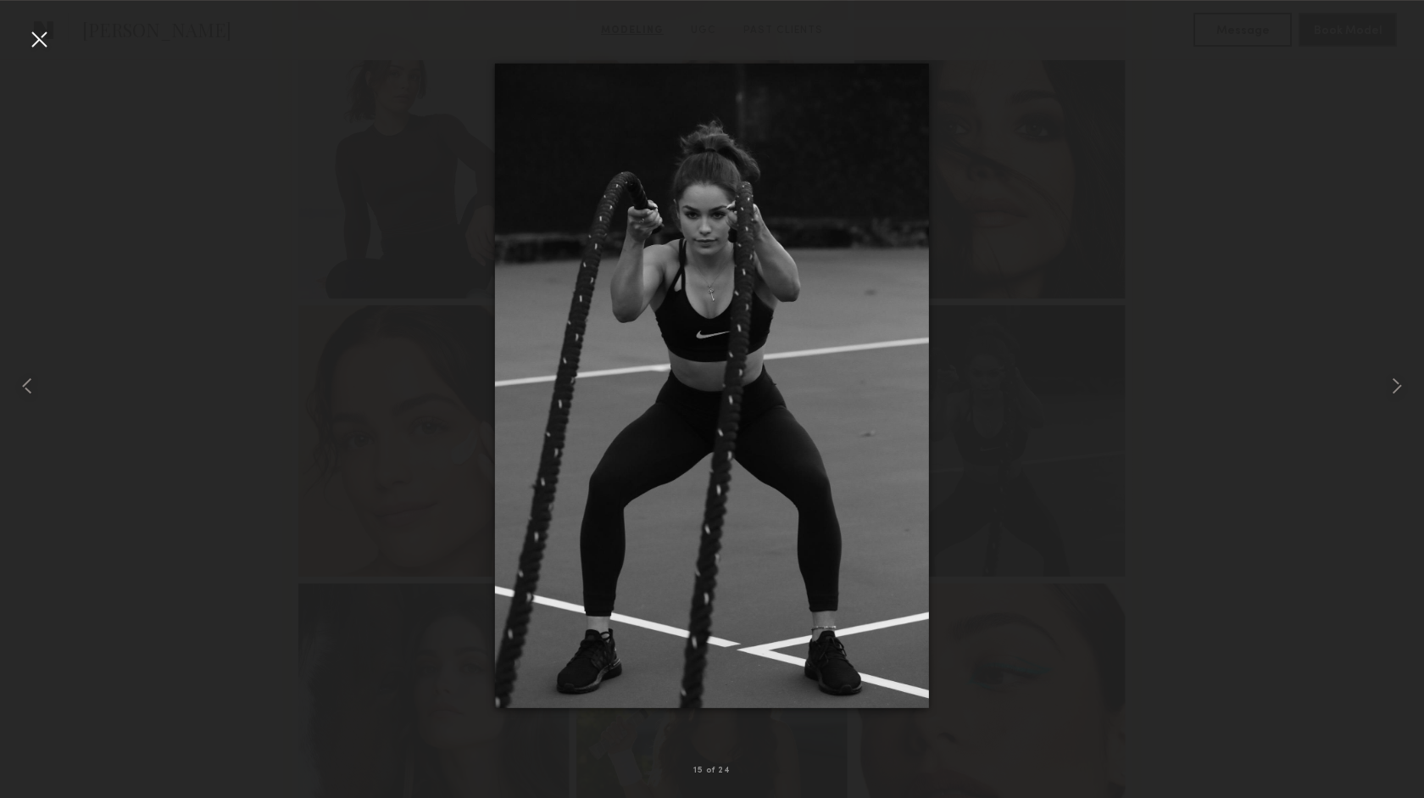
click at [41, 31] on div at bounding box center [38, 38] width 27 height 27
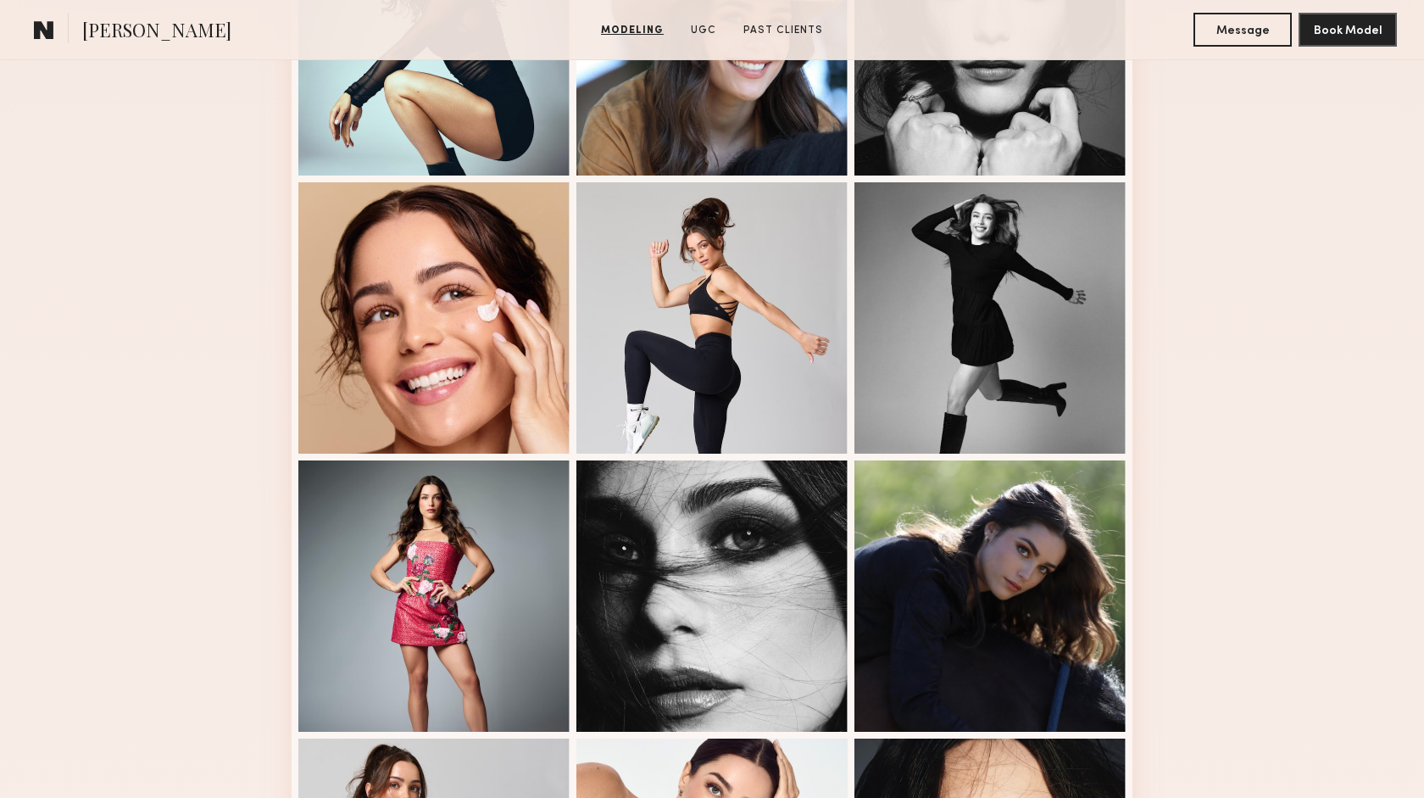
scroll to position [591, 0]
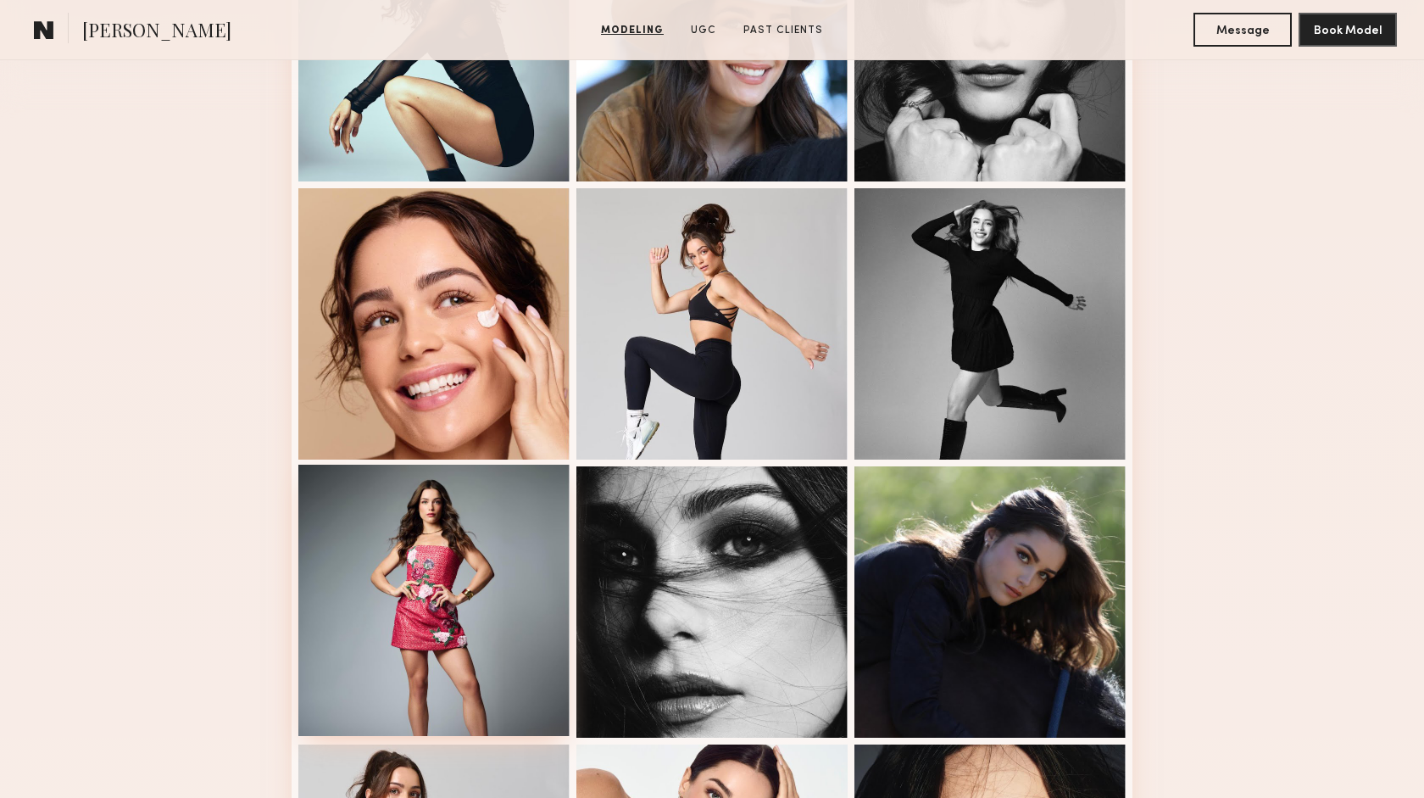
click at [416, 625] on div at bounding box center [433, 600] width 271 height 271
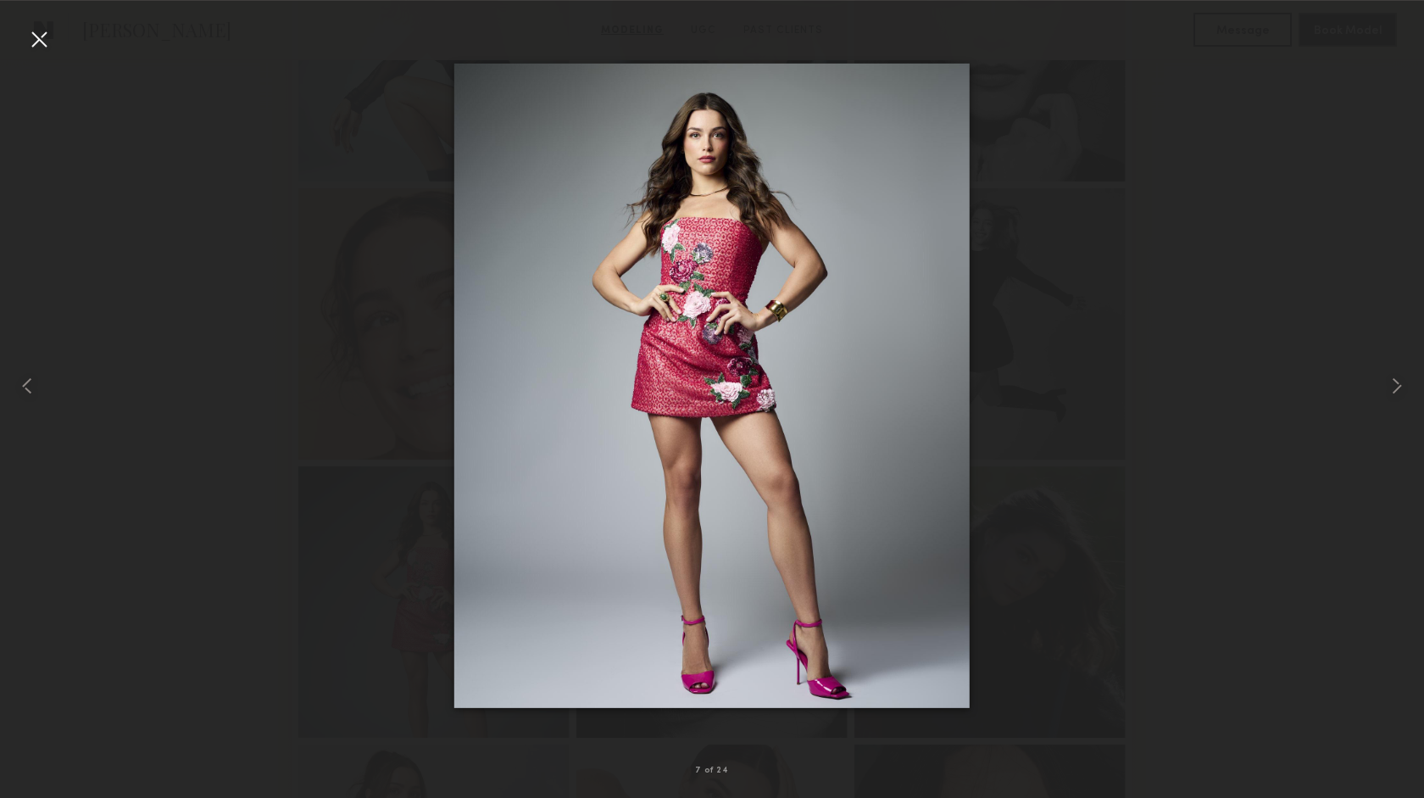
click at [45, 35] on div at bounding box center [38, 38] width 27 height 27
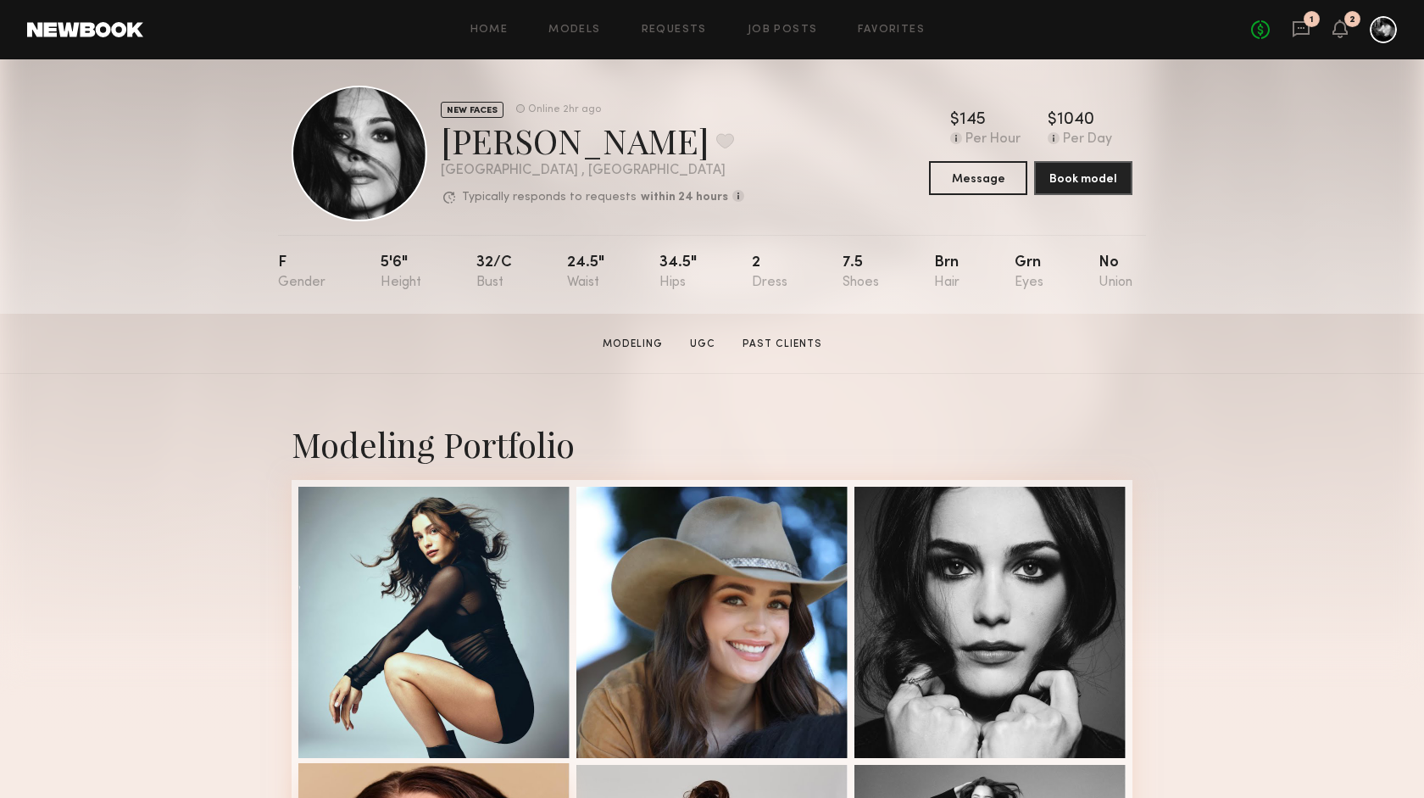
scroll to position [18, 0]
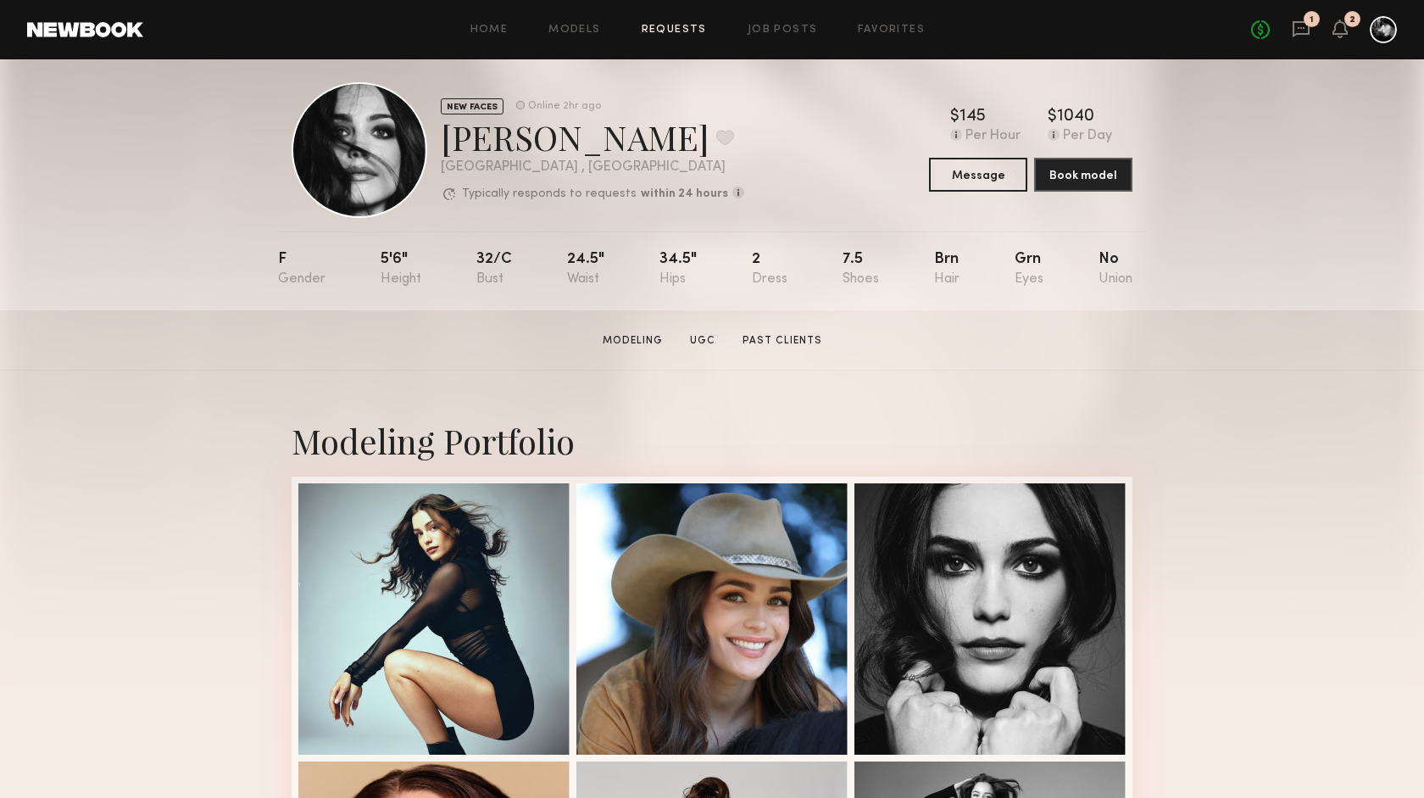
click at [682, 28] on link "Requests" at bounding box center [674, 30] width 65 height 11
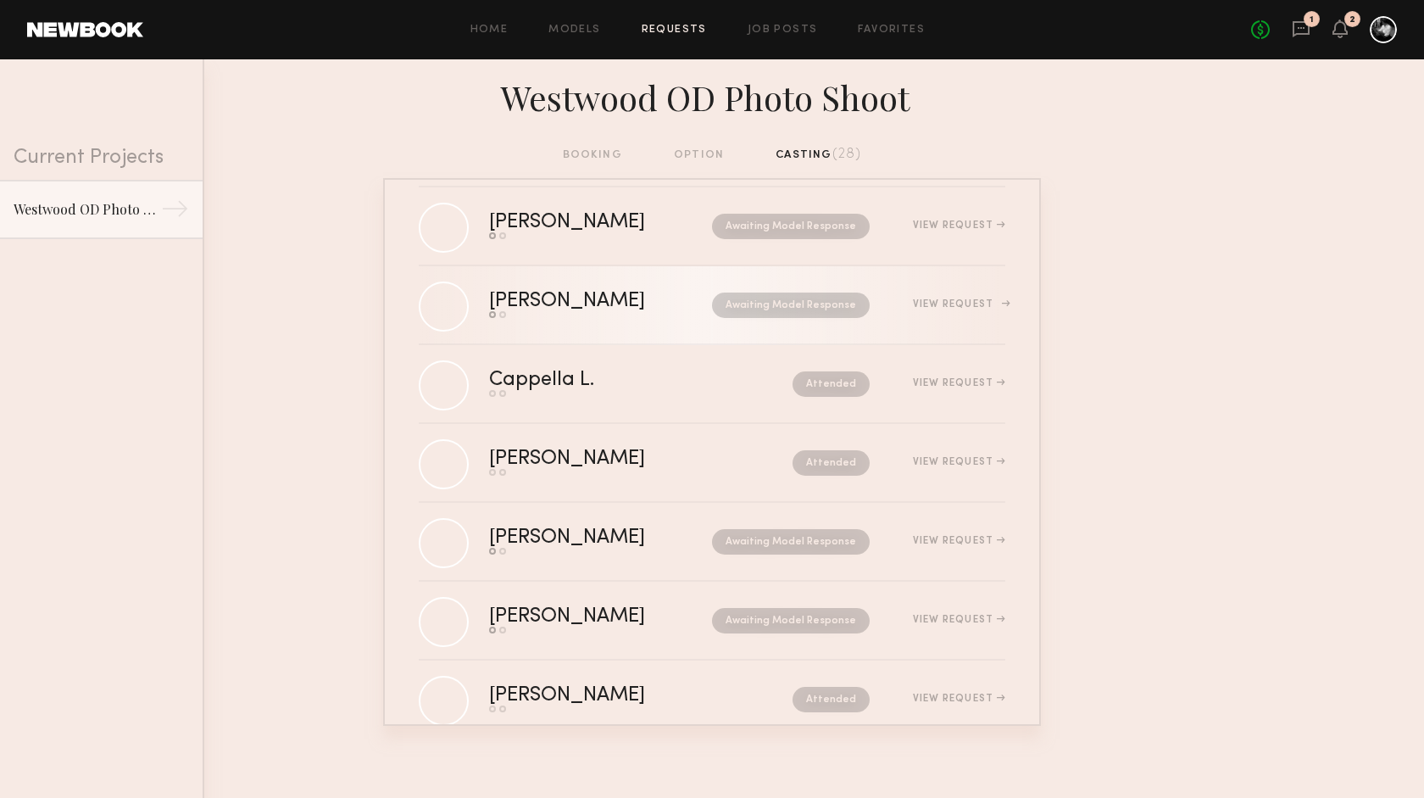
scroll to position [971, 0]
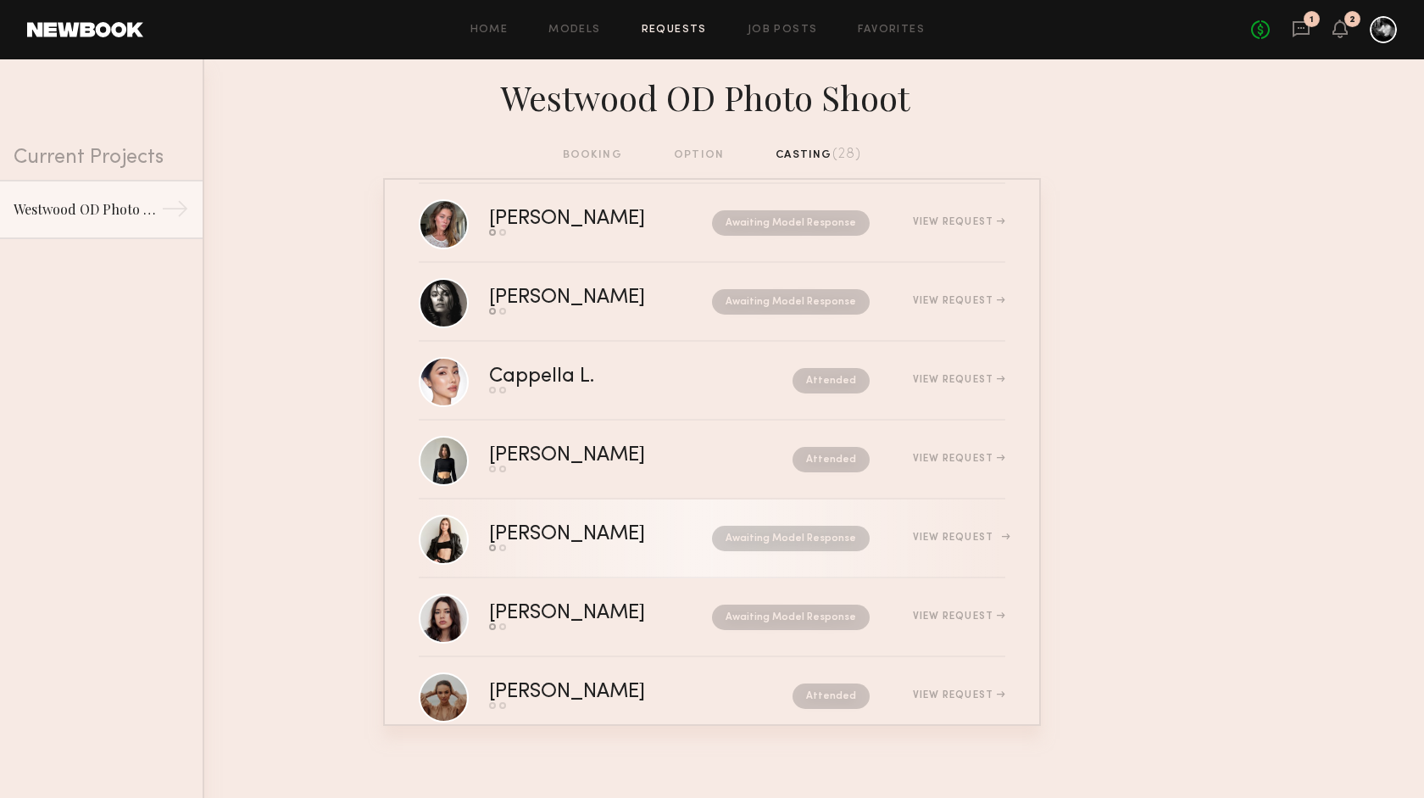
click at [943, 537] on div "View Request" at bounding box center [959, 537] width 92 height 10
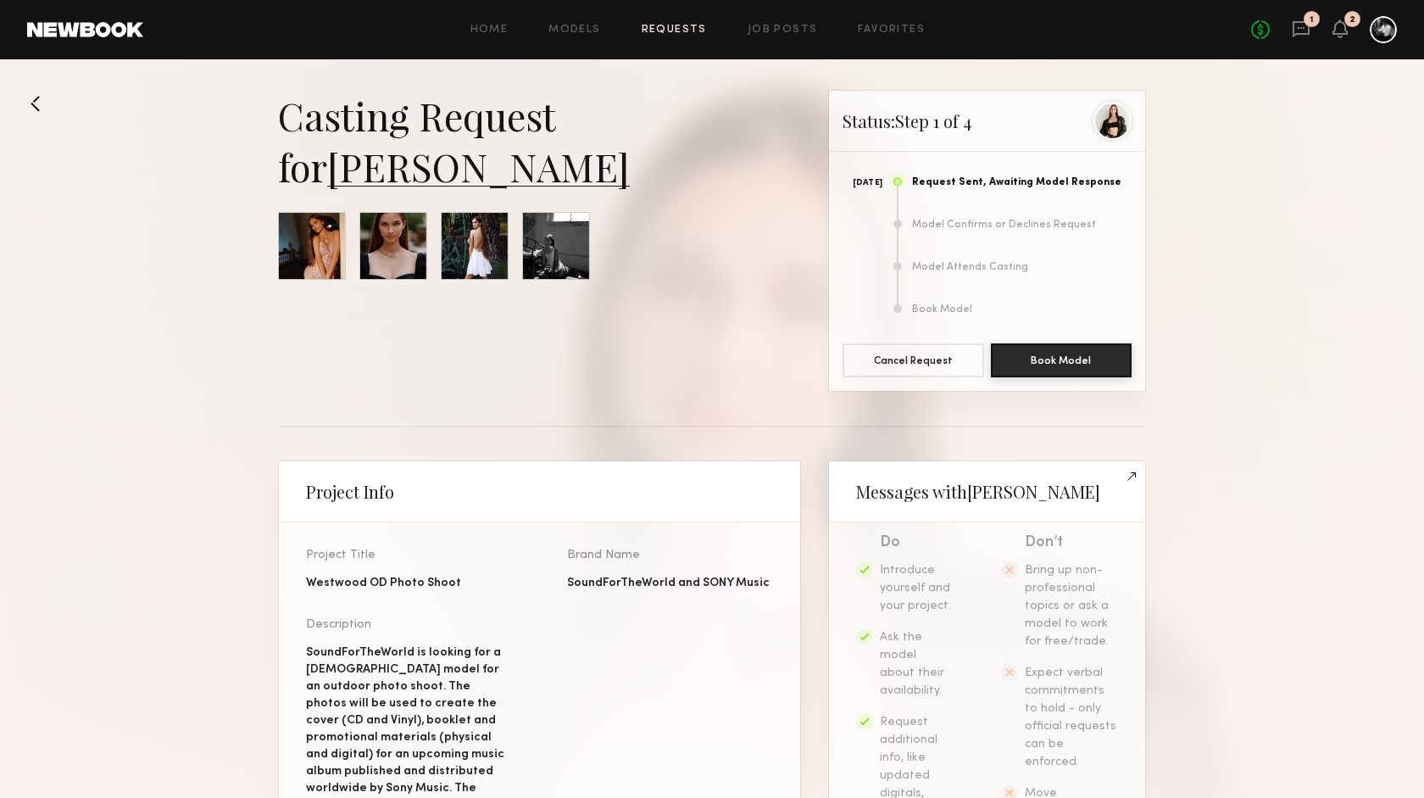
click at [450, 171] on link "[PERSON_NAME]" at bounding box center [478, 166] width 303 height 51
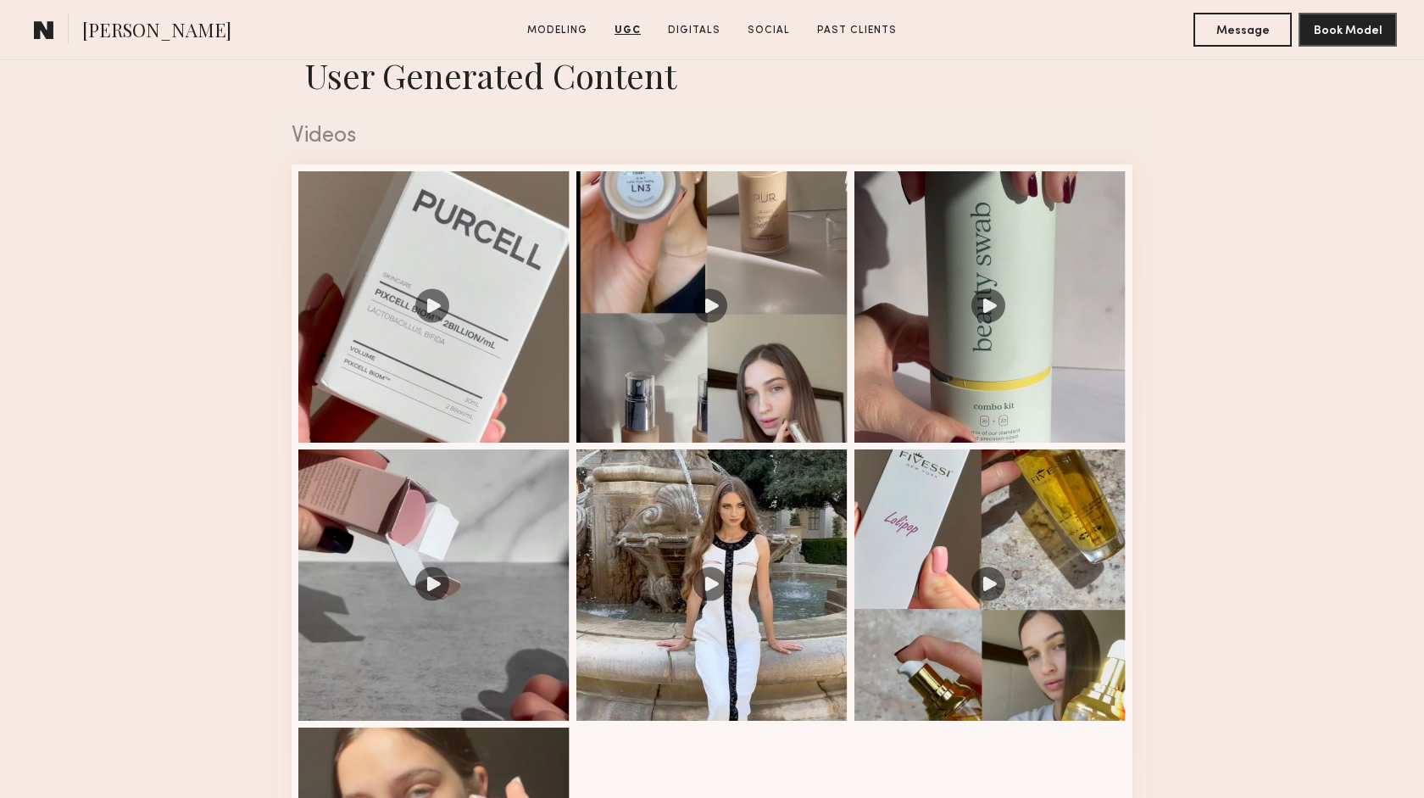
scroll to position [1686, 0]
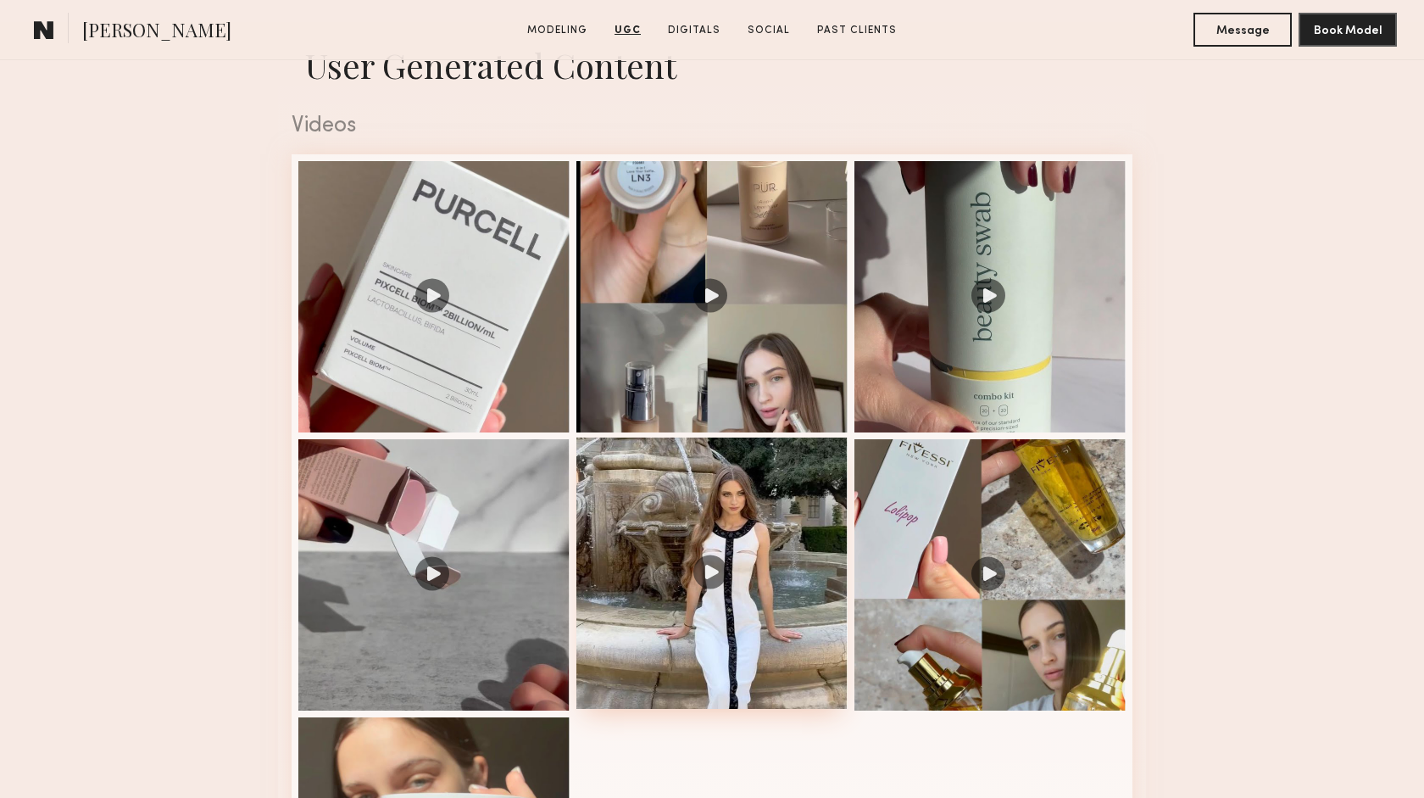
click at [712, 570] on div at bounding box center [711, 572] width 271 height 271
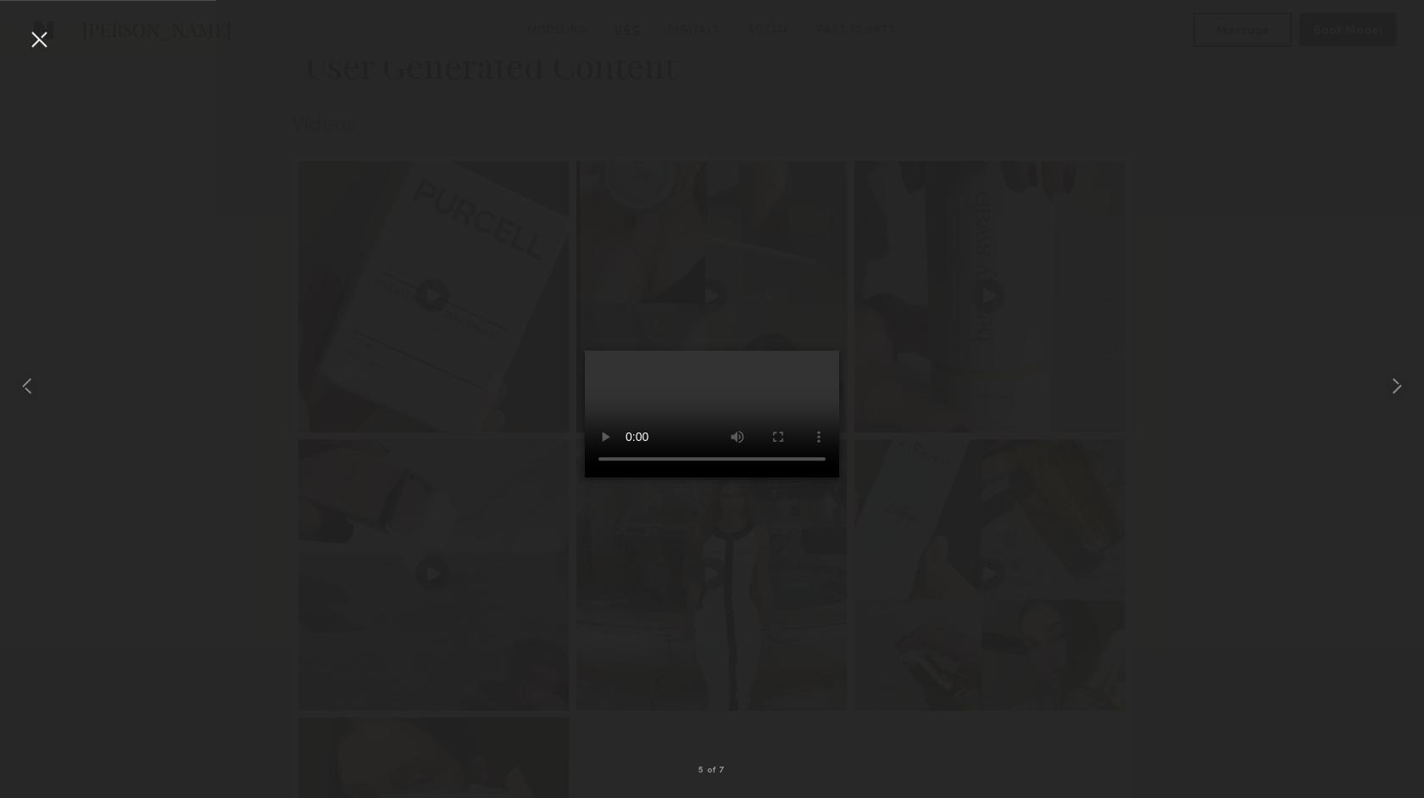
click at [39, 33] on div at bounding box center [38, 38] width 27 height 27
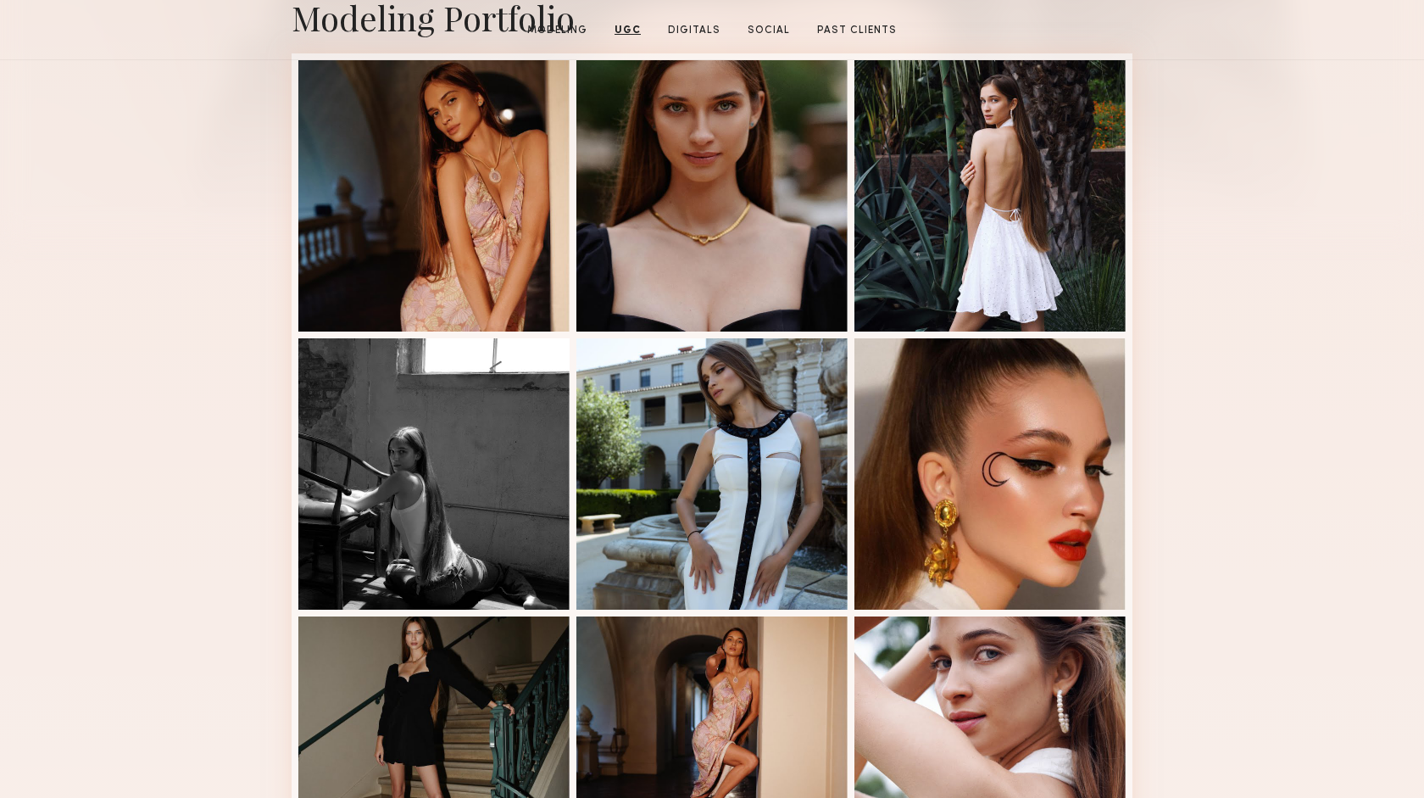
scroll to position [0, 0]
